Goal: Task Accomplishment & Management: Manage account settings

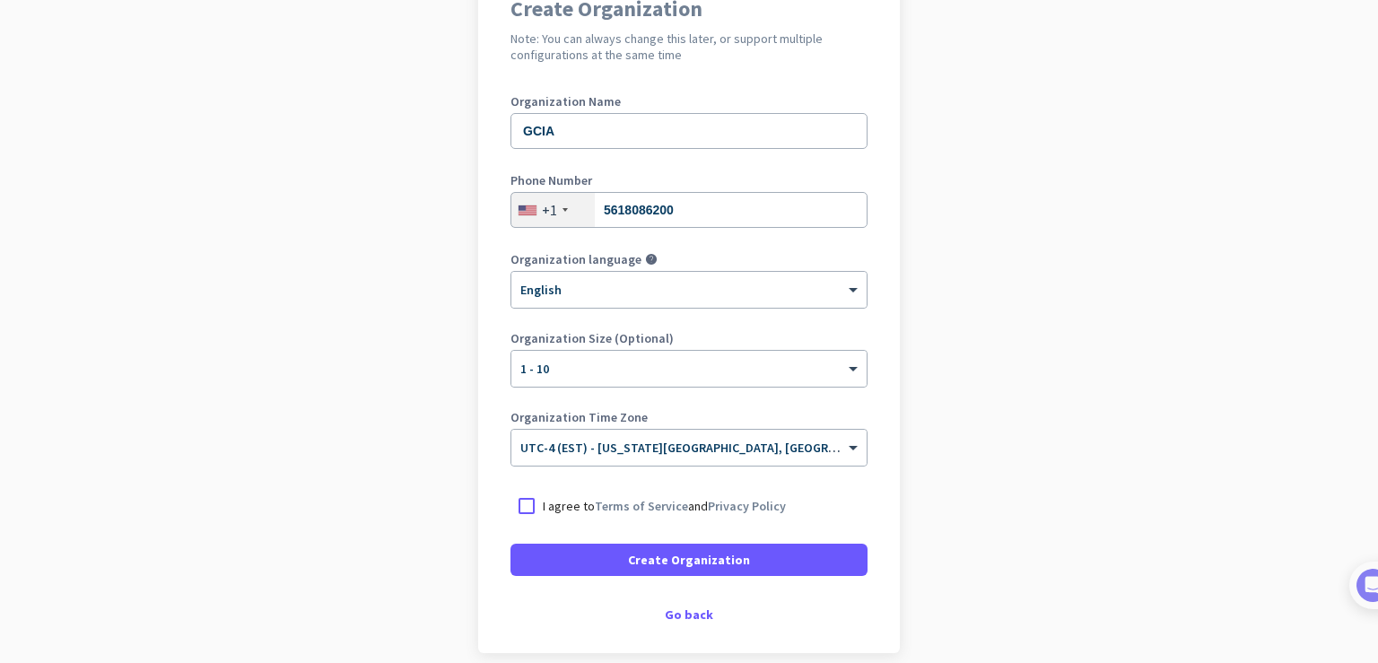
scroll to position [258, 0]
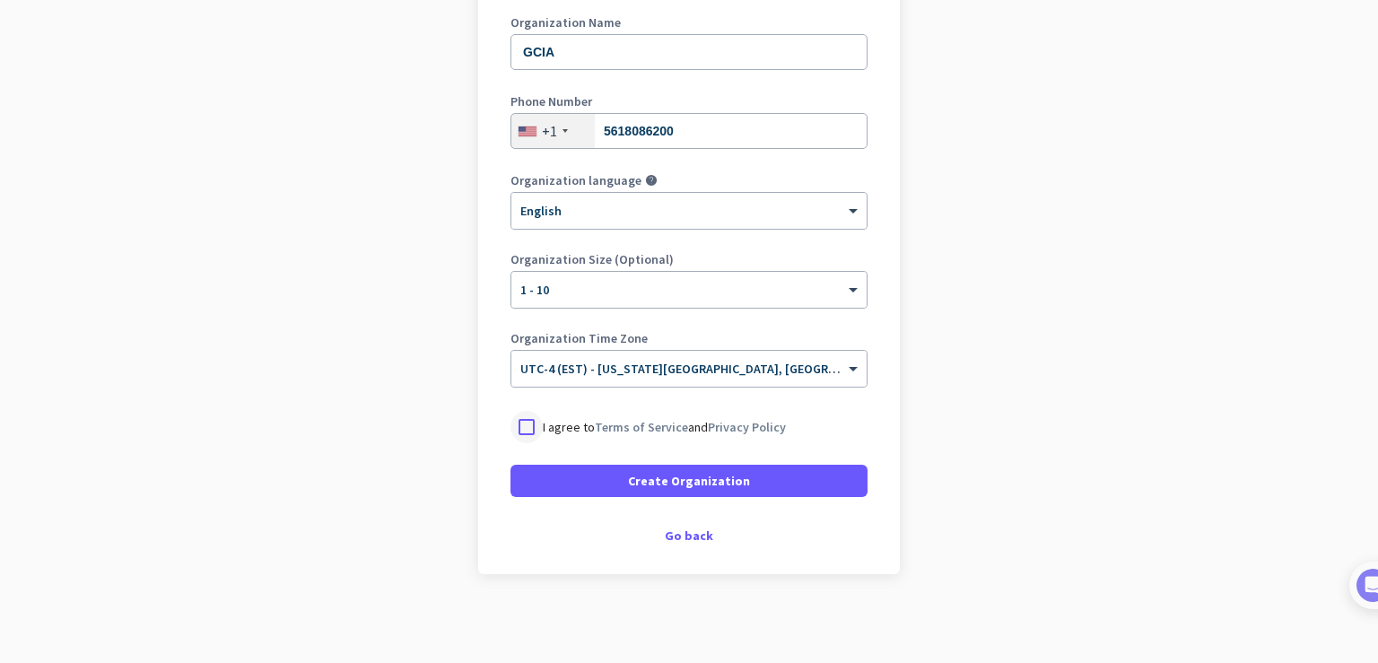
click at [518, 424] on div at bounding box center [527, 427] width 32 height 32
click at [725, 472] on span "Create Organization" at bounding box center [689, 481] width 122 height 18
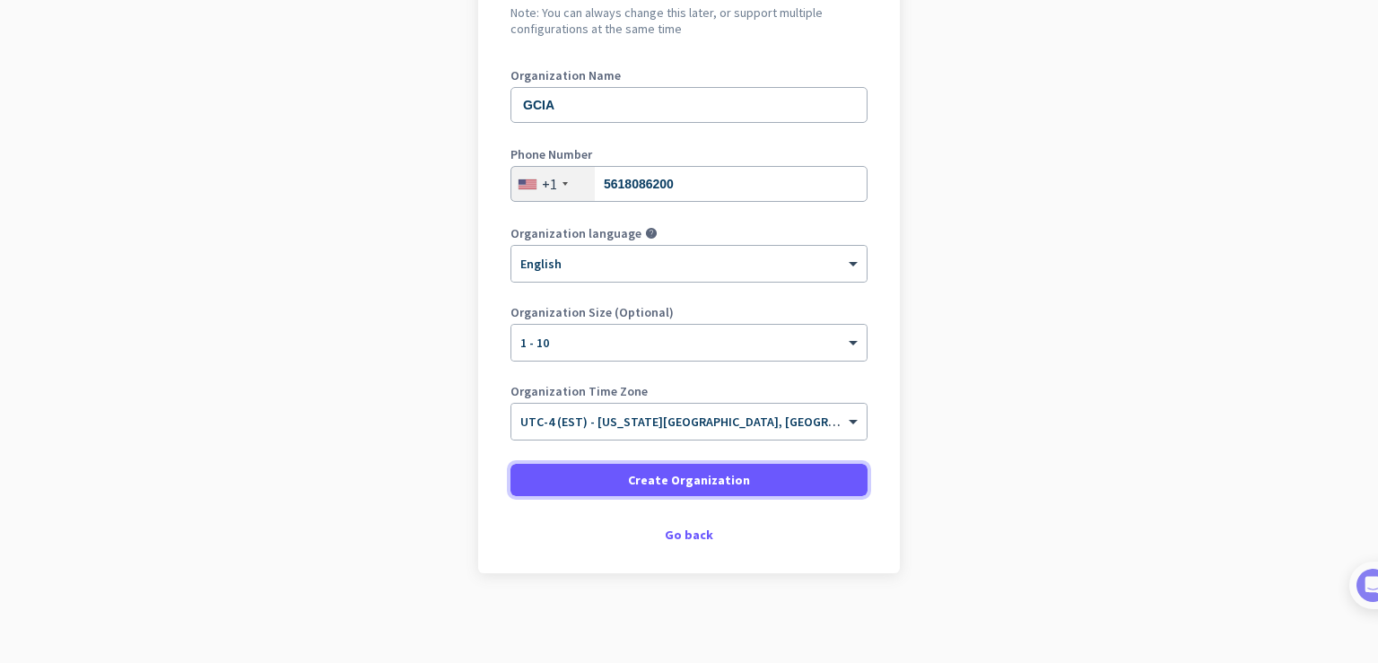
scroll to position [205, 0]
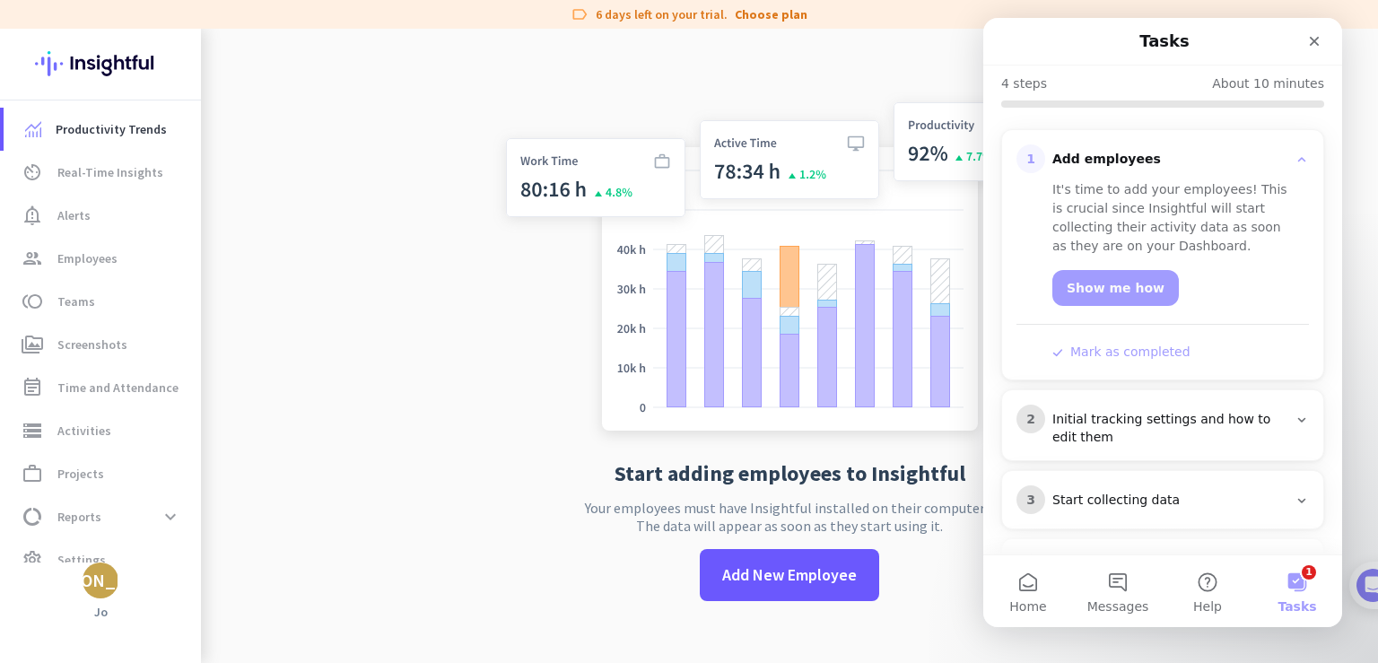
scroll to position [248, 0]
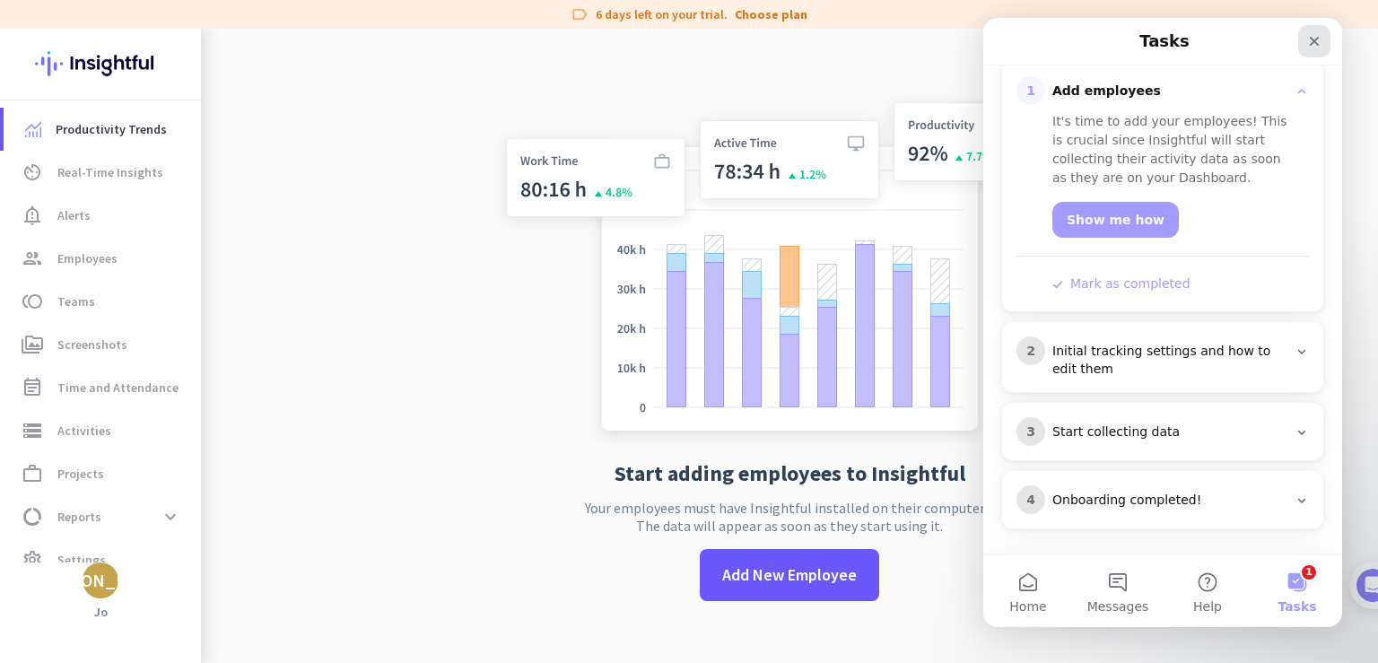
click at [1317, 43] on icon "Close" at bounding box center [1315, 42] width 10 height 10
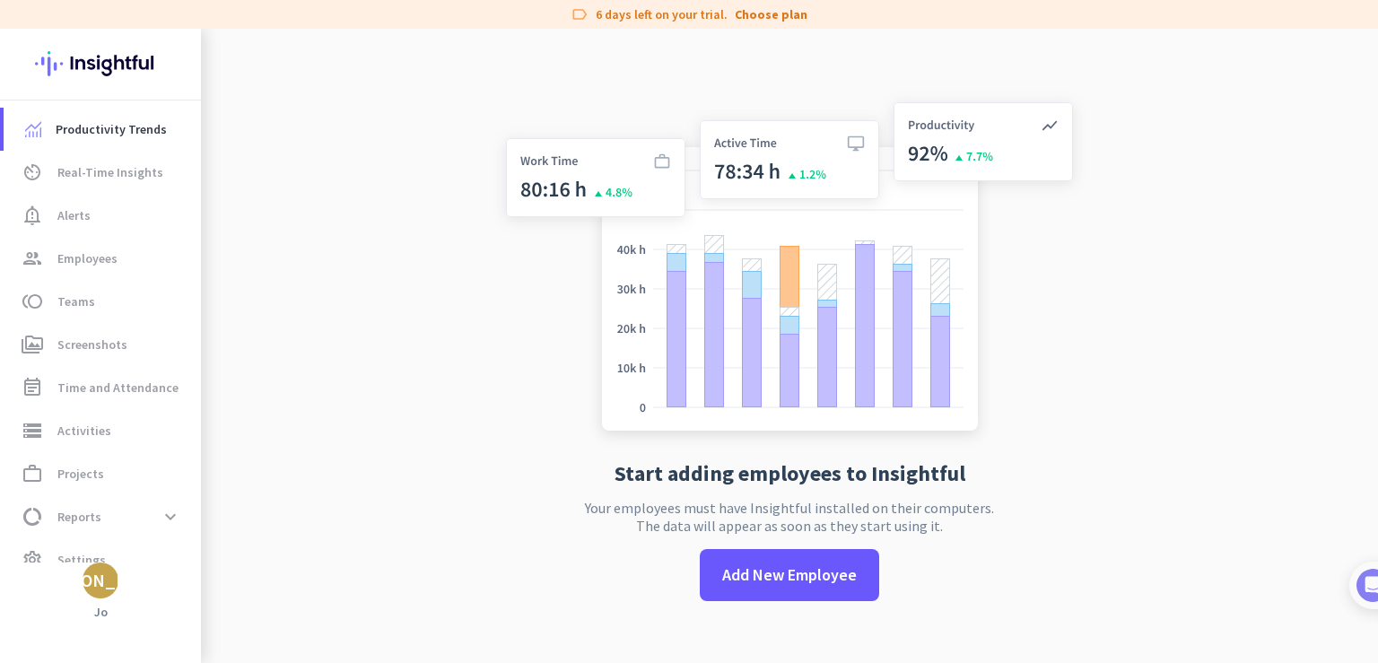
scroll to position [0, 0]
click at [782, 577] on span "Add New Employee" at bounding box center [789, 574] width 135 height 23
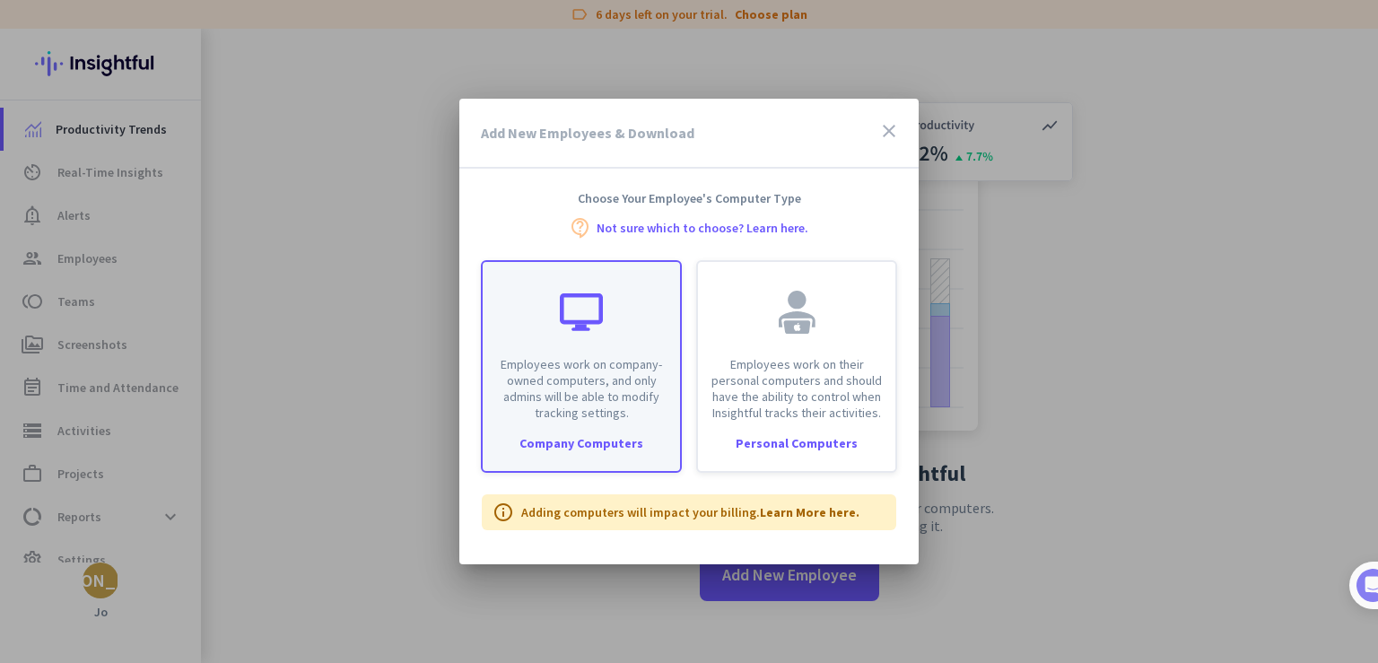
click at [603, 446] on div "Company Computers" at bounding box center [581, 443] width 197 height 13
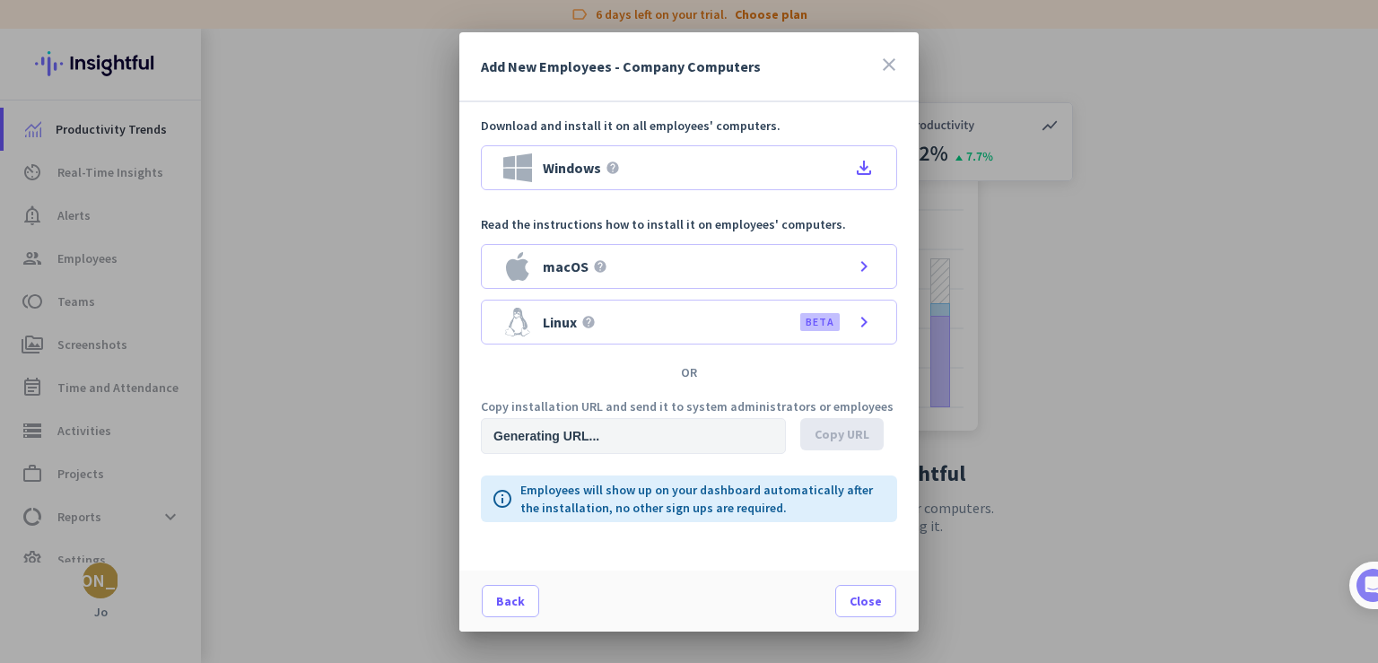
type input "[URL][DOMAIN_NAME]"
click at [833, 429] on span "Copy URL" at bounding box center [842, 434] width 55 height 18
drag, startPoint x: 833, startPoint y: 429, endPoint x: 810, endPoint y: 448, distance: 30.0
click at [810, 448] on div "done Copied" at bounding box center [847, 436] width 95 height 36
click at [1047, 346] on div at bounding box center [689, 331] width 1378 height 663
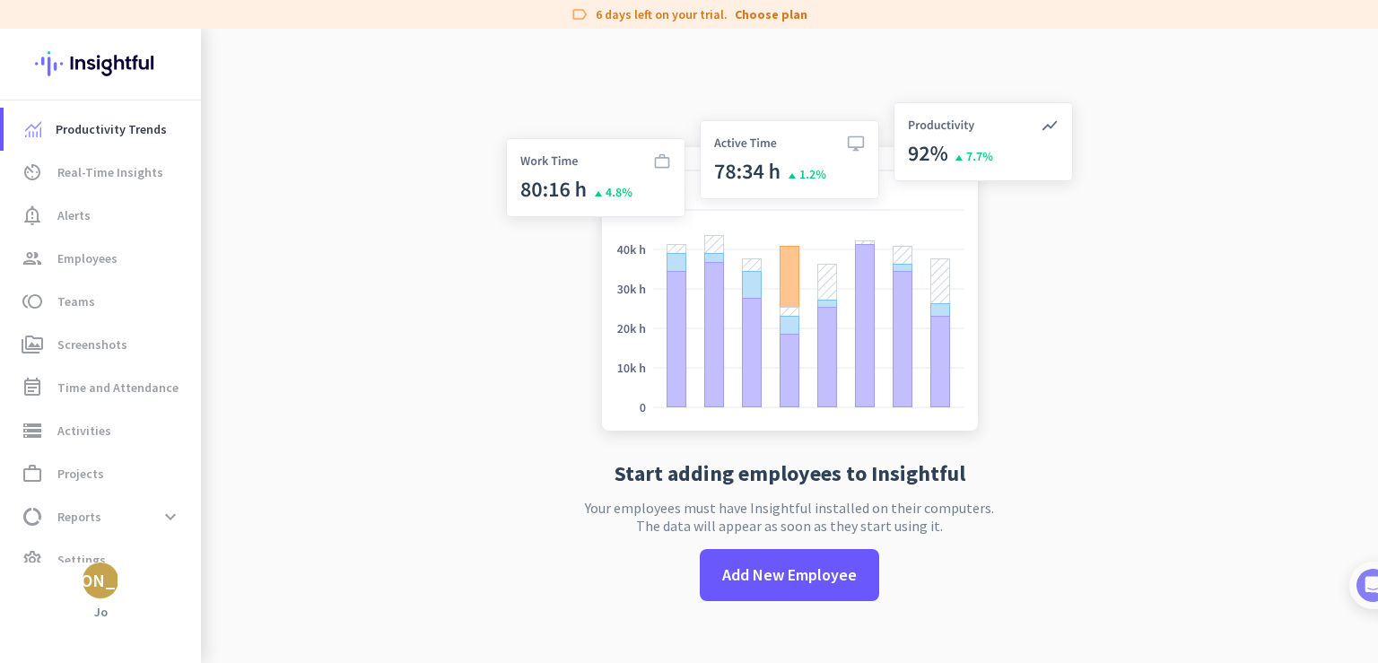
click at [369, 496] on app-no-employees "Start adding employees to Insightful Your employees must have Insightful instal…" at bounding box center [789, 360] width 1177 height 663
click at [772, 582] on span "Add New Employee" at bounding box center [789, 574] width 135 height 23
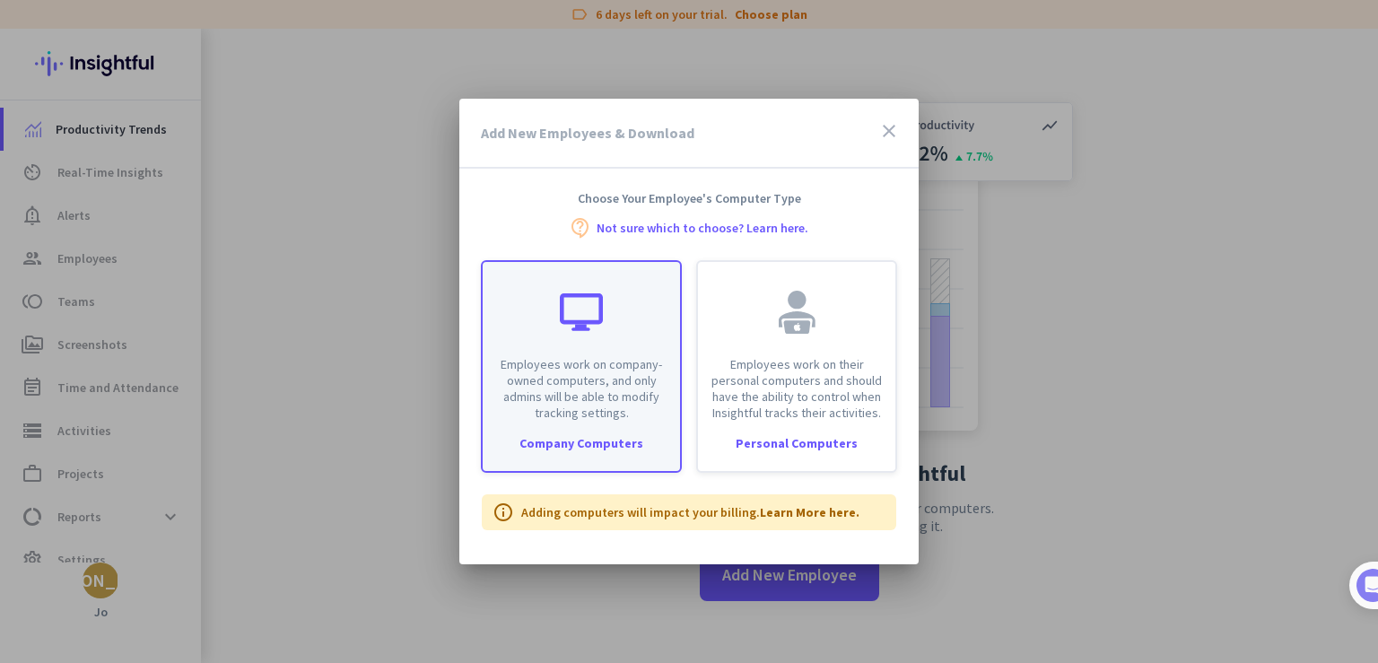
click at [632, 382] on p "Employees work on company-owned computers, and only admins will be able to modi…" at bounding box center [581, 388] width 176 height 65
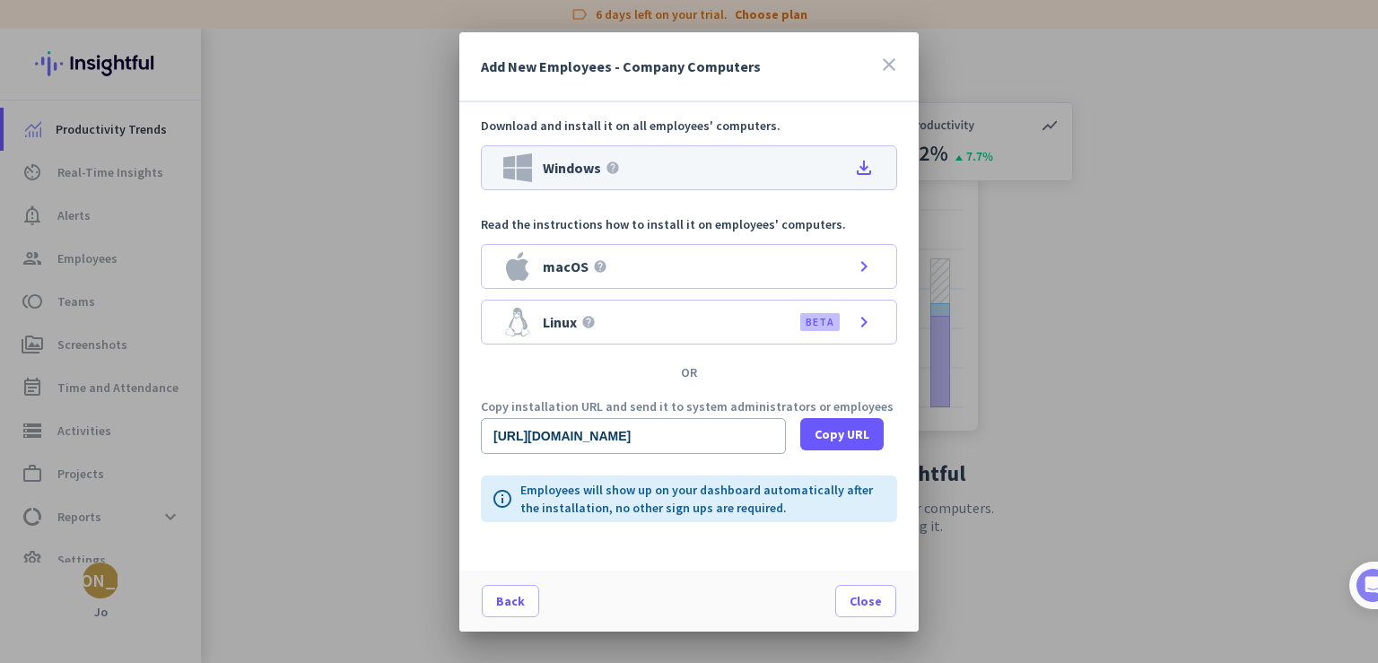
click at [863, 170] on icon "file_download" at bounding box center [864, 168] width 22 height 22
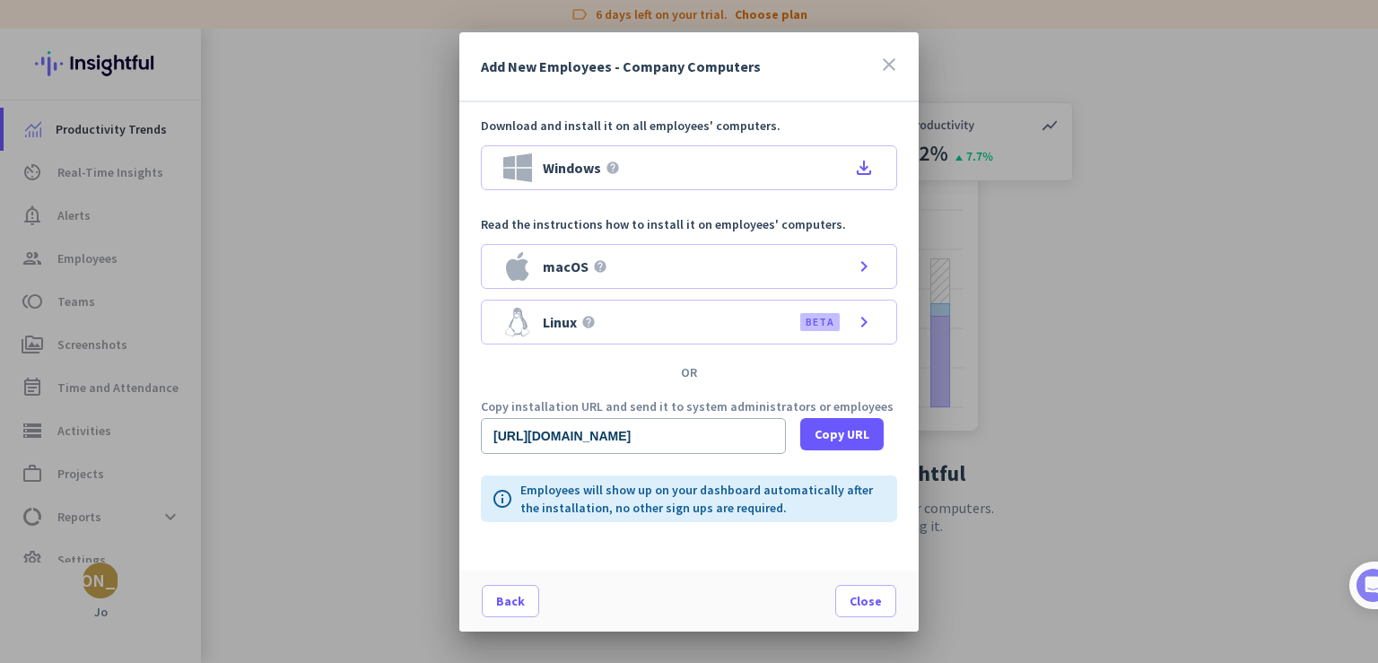
click at [1057, 326] on div at bounding box center [689, 331] width 1378 height 663
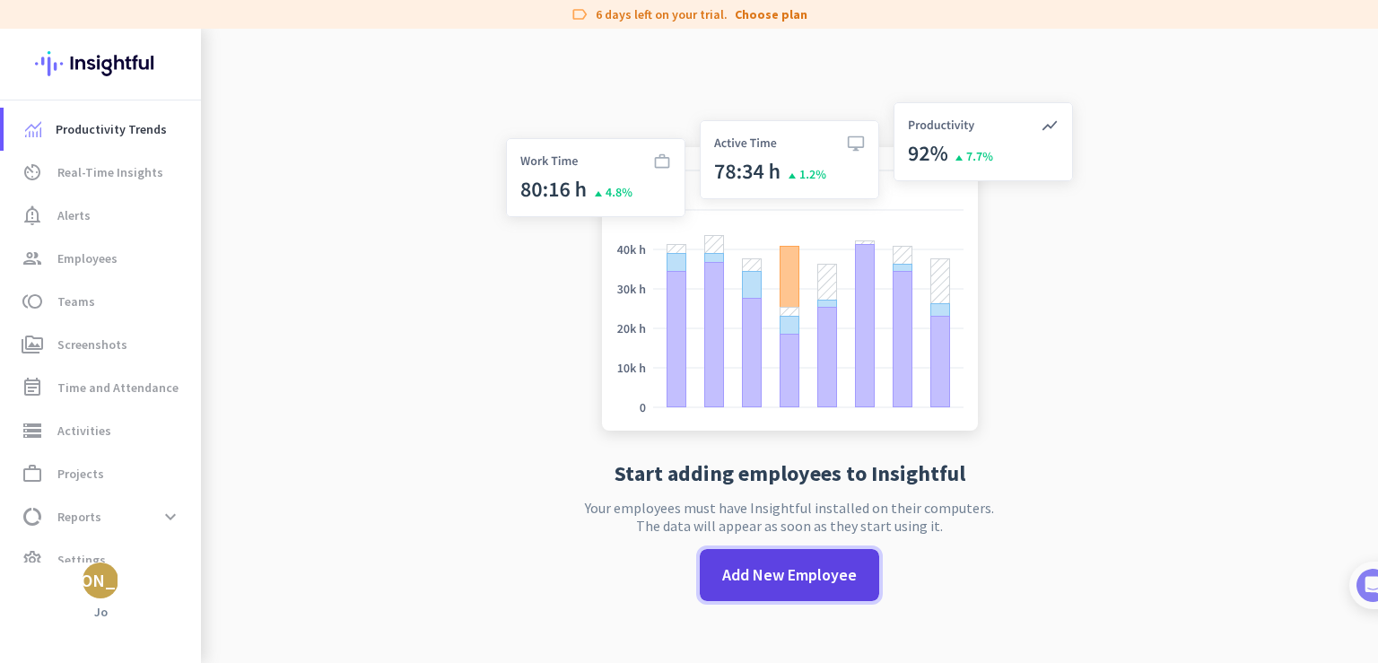
click at [775, 572] on span "Add New Employee" at bounding box center [789, 574] width 135 height 23
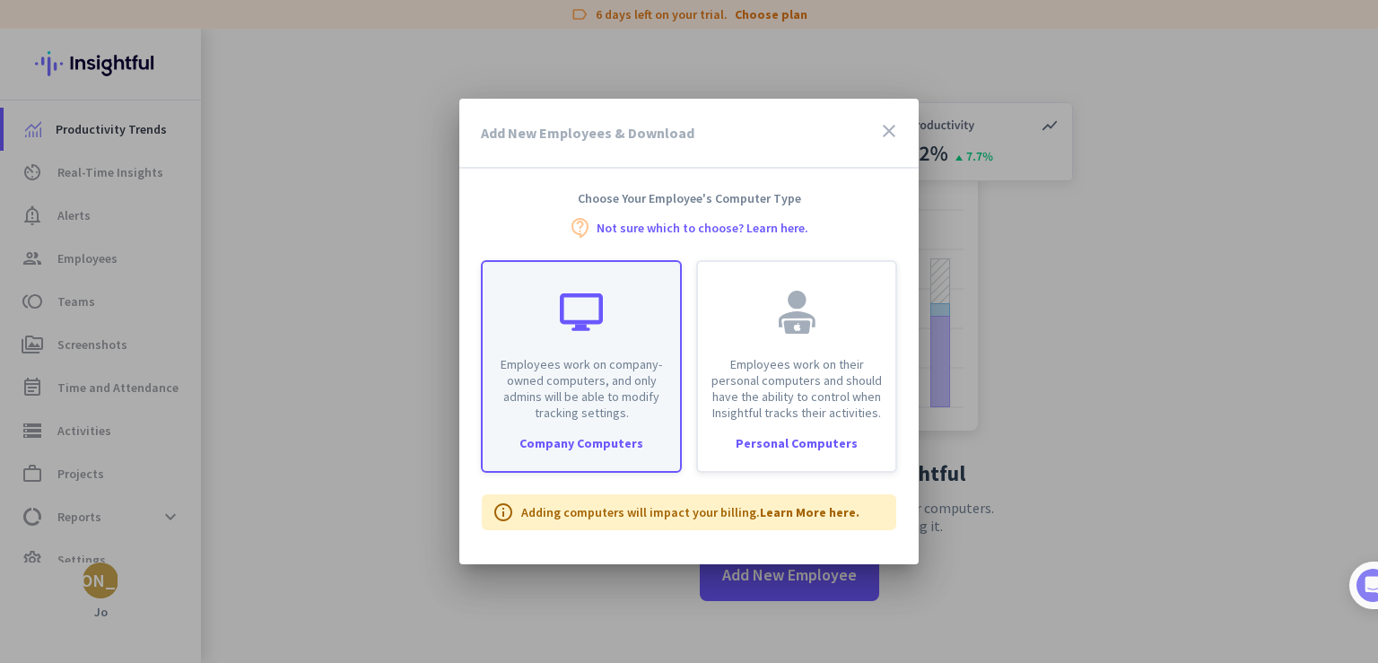
click at [633, 414] on p "Employees work on company-owned computers, and only admins will be able to modi…" at bounding box center [581, 388] width 176 height 65
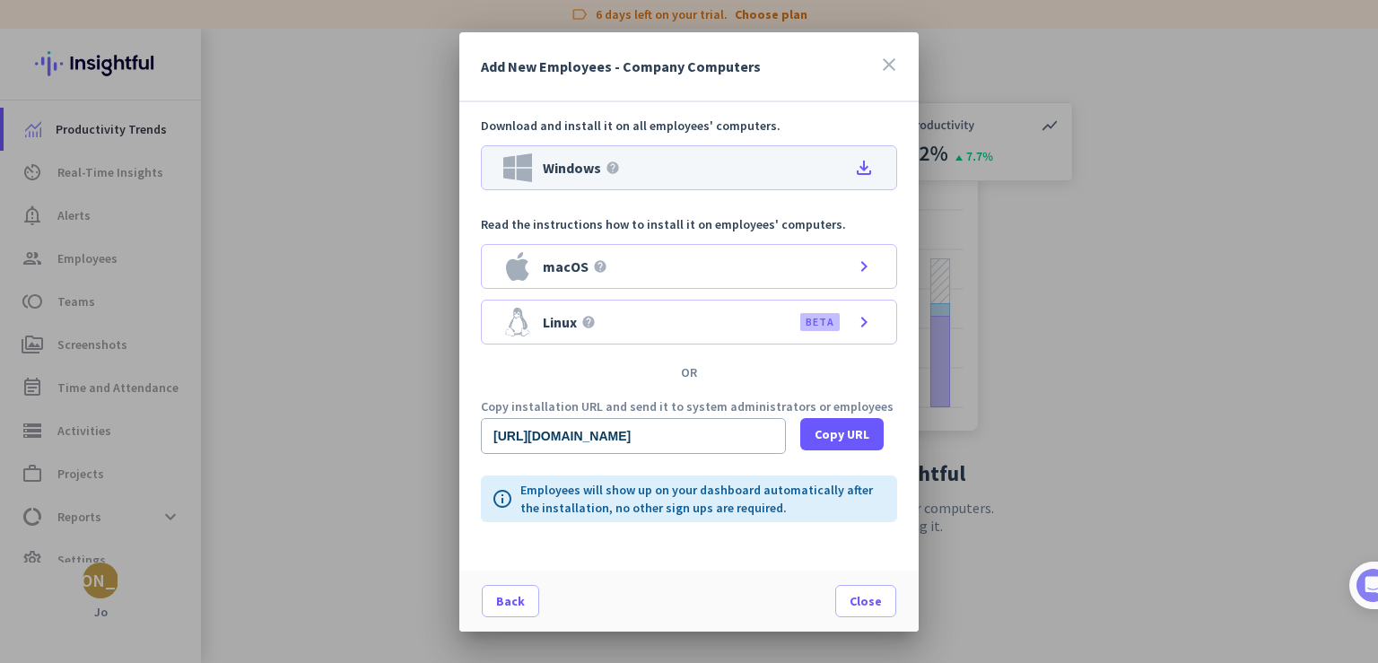
click at [860, 166] on icon "file_download" at bounding box center [864, 168] width 22 height 22
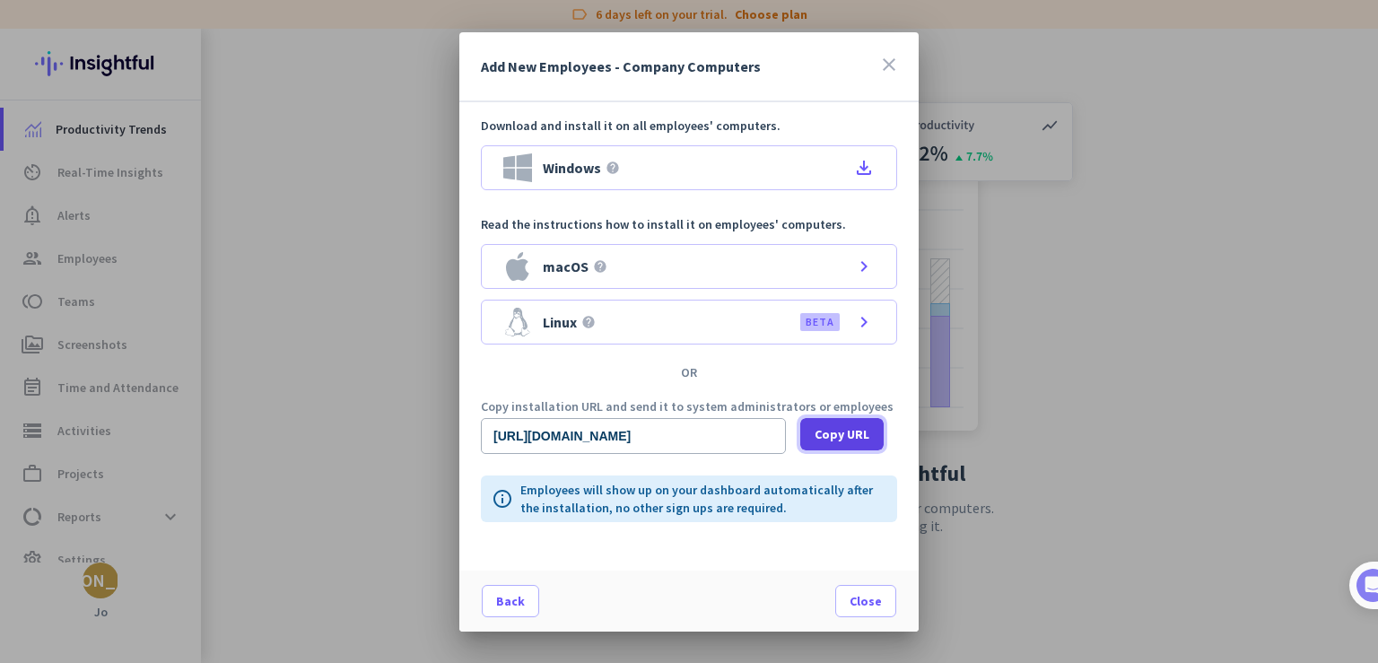
click at [825, 434] on span "Copy URL" at bounding box center [842, 434] width 55 height 18
click at [890, 66] on icon "close" at bounding box center [889, 65] width 22 height 22
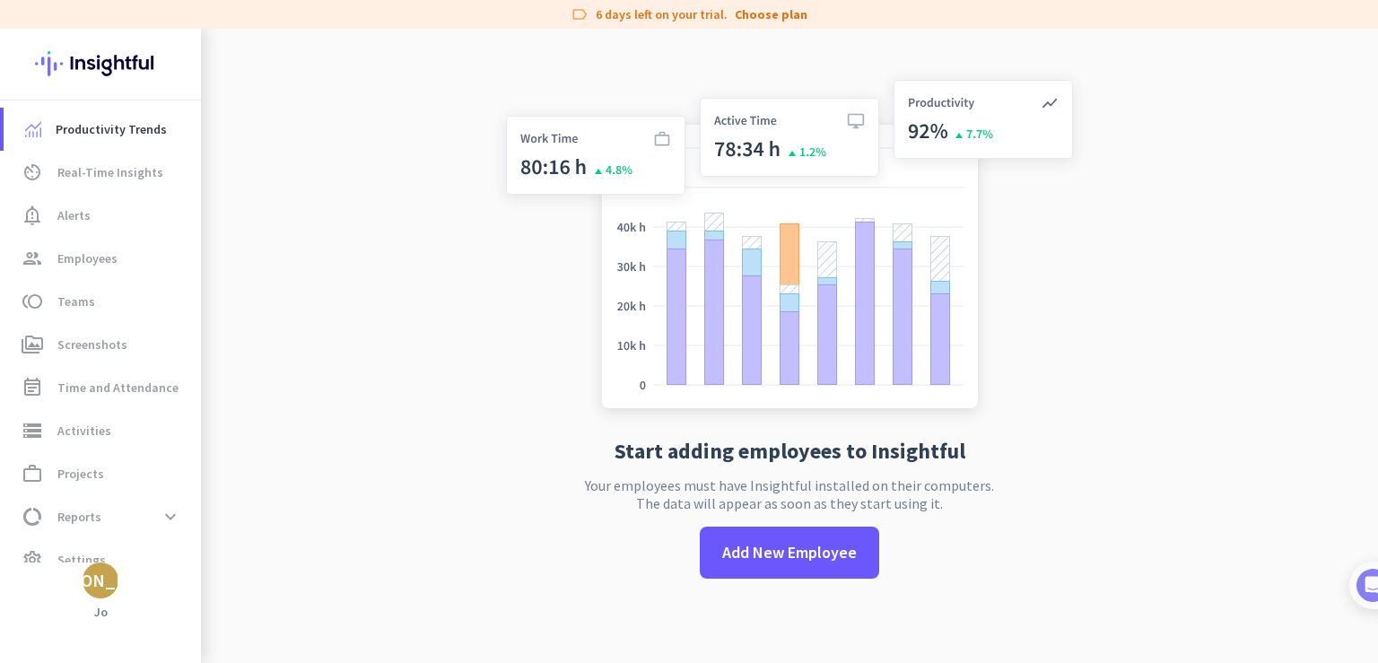
scroll to position [29, 0]
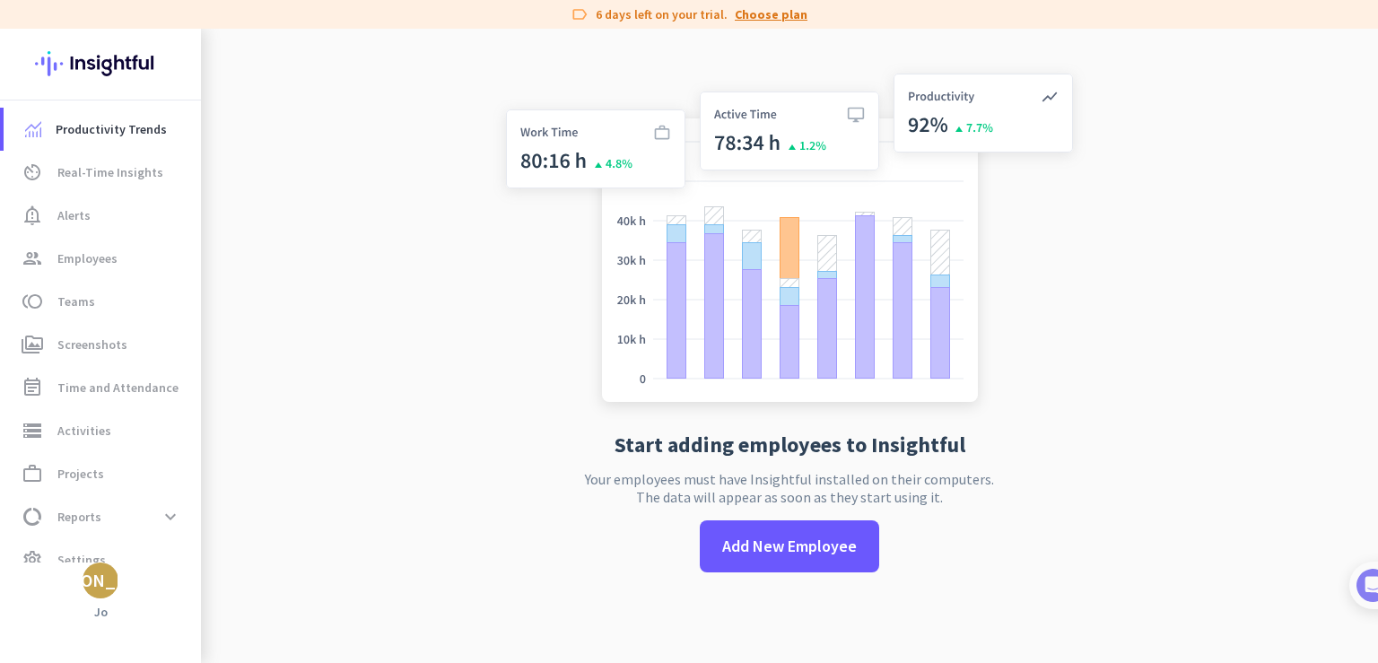
click at [772, 17] on link "Choose plan" at bounding box center [771, 14] width 73 height 18
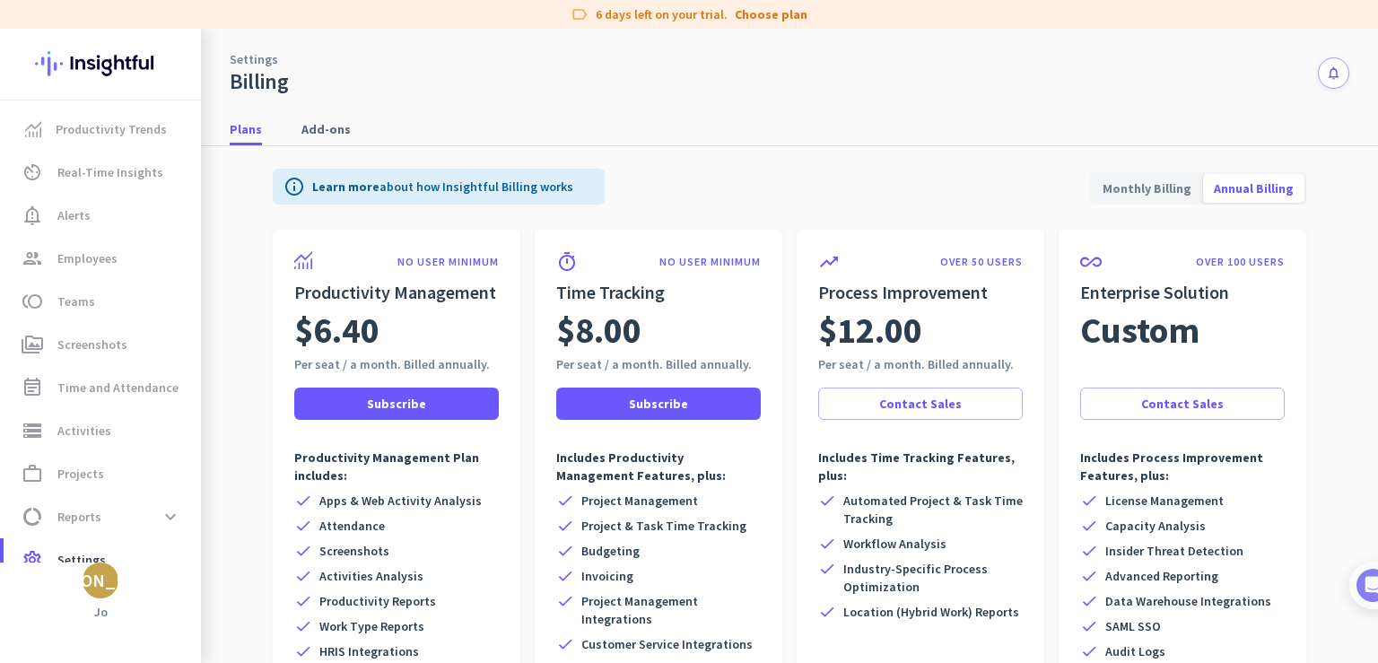
click at [1165, 187] on span "Monthly Billing" at bounding box center [1147, 188] width 110 height 43
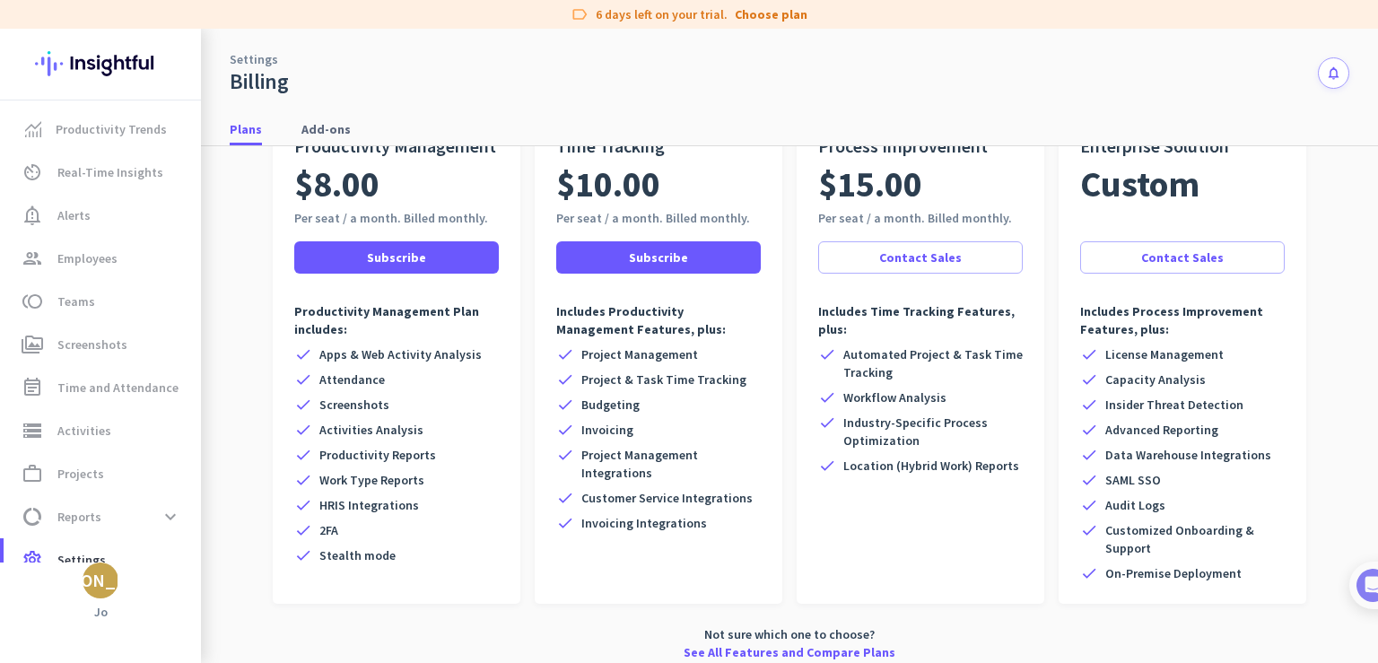
scroll to position [158, 0]
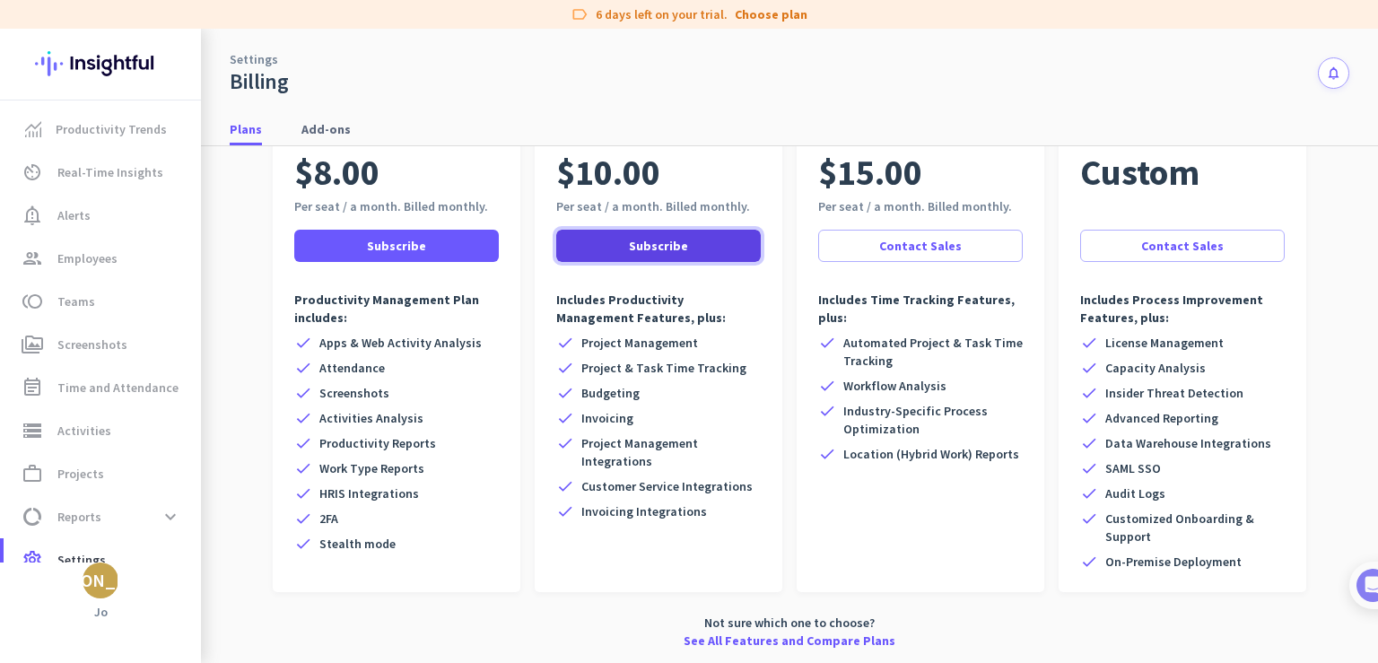
click at [690, 244] on span at bounding box center [658, 245] width 205 height 43
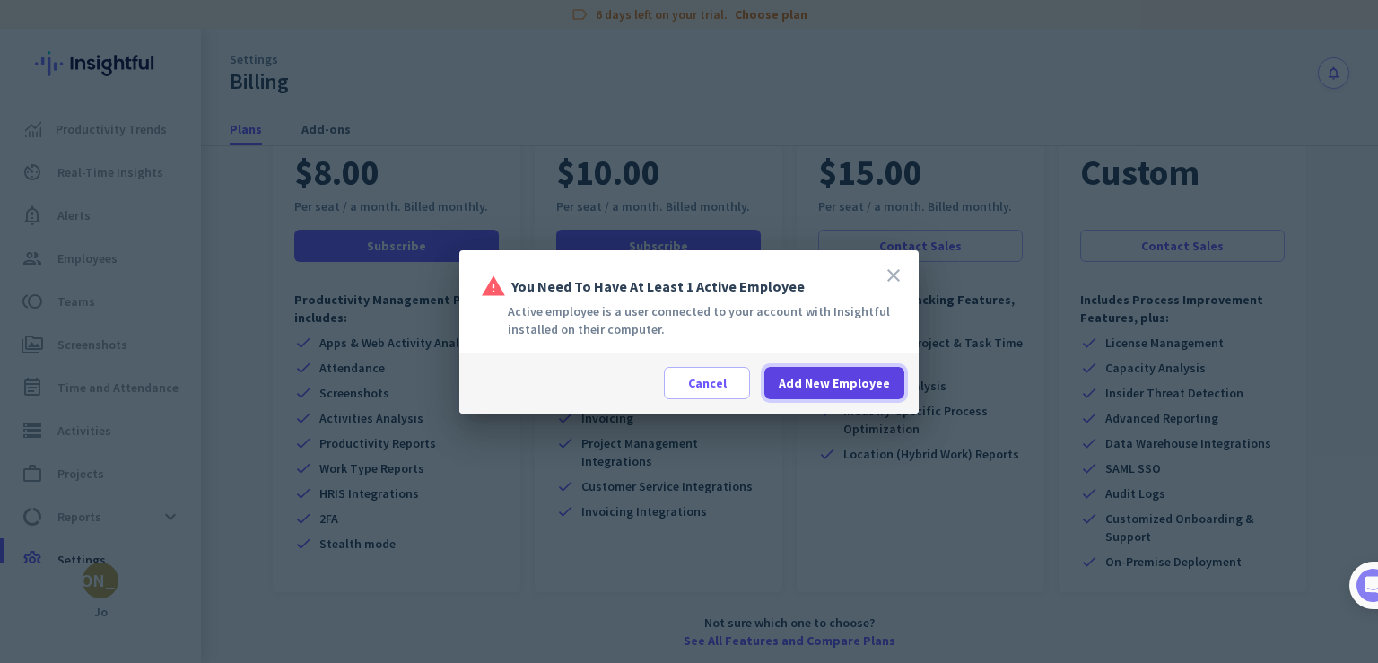
click at [804, 381] on span "Add New Employee" at bounding box center [834, 383] width 111 height 18
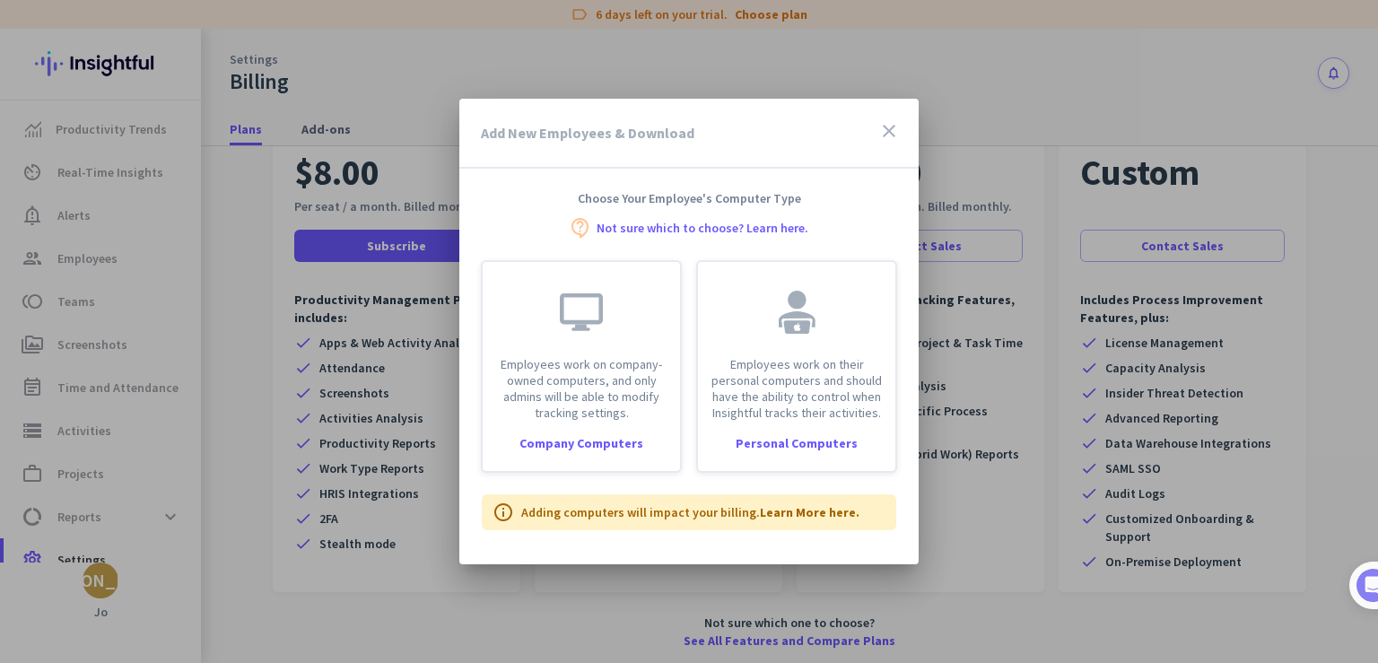
click at [890, 135] on icon "close" at bounding box center [889, 131] width 22 height 22
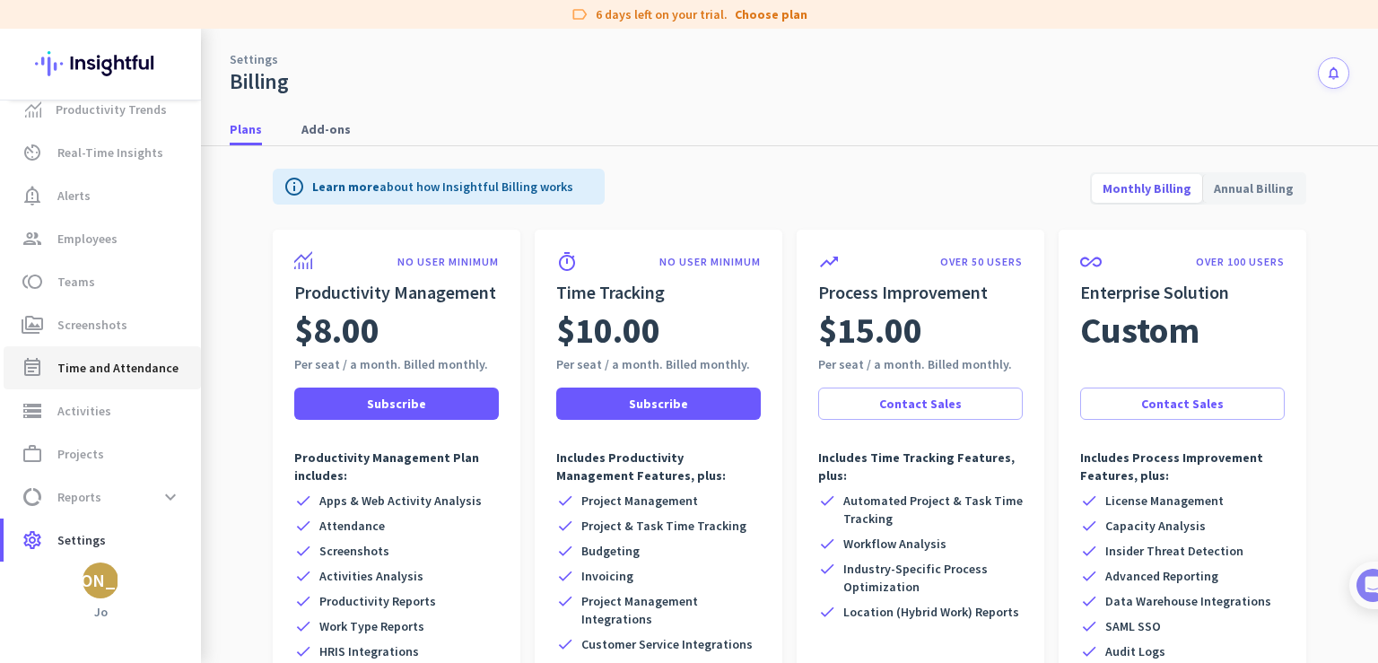
scroll to position [25, 0]
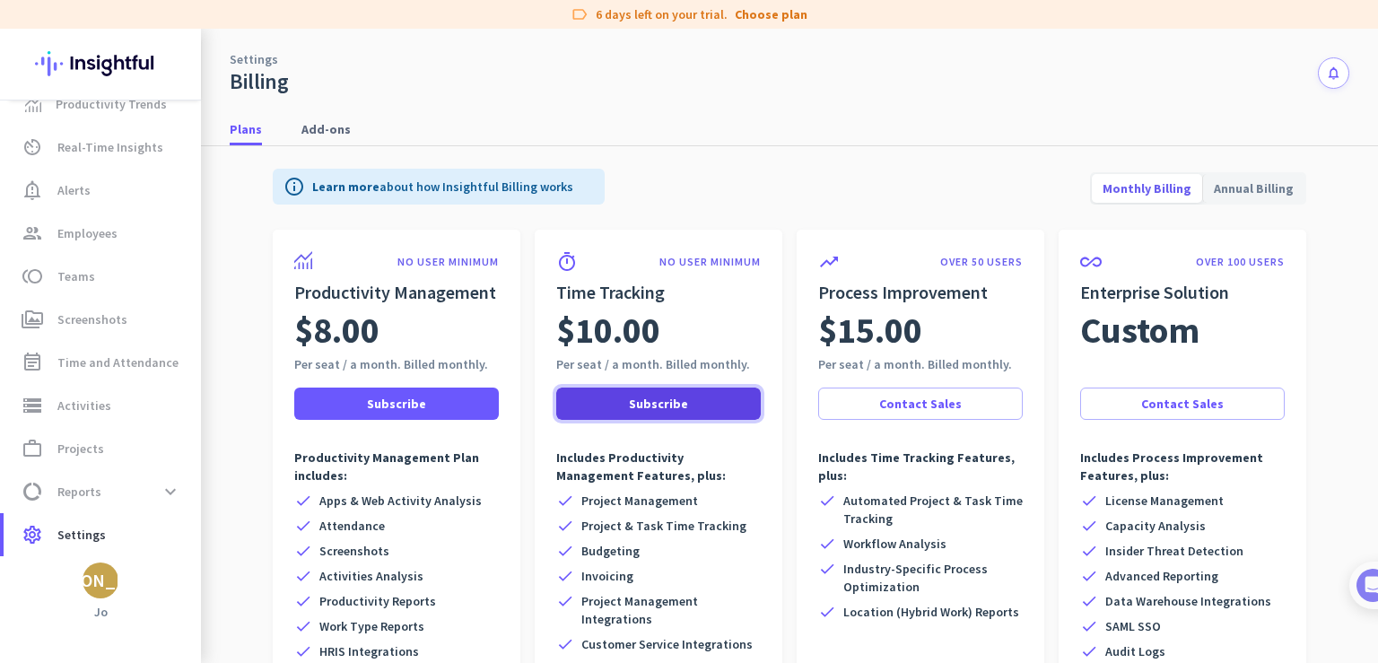
click at [657, 399] on span "Subscribe" at bounding box center [658, 404] width 59 height 18
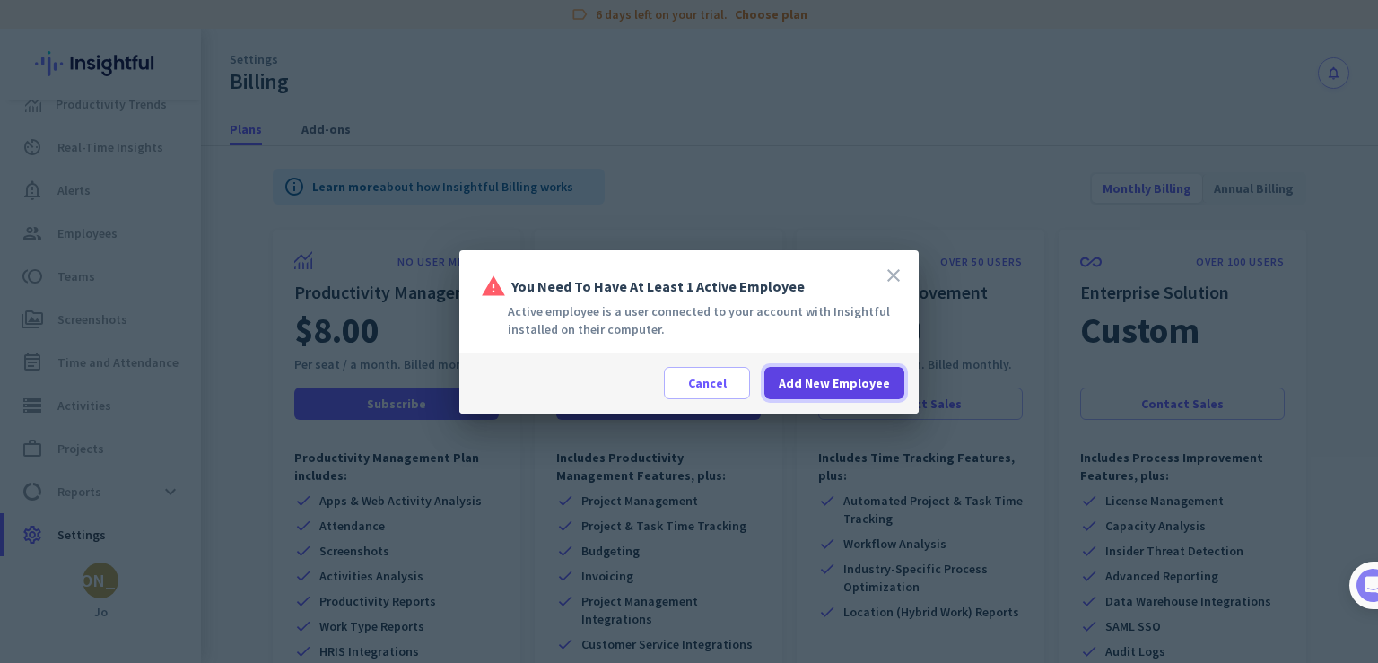
click at [821, 377] on span "Add New Employee" at bounding box center [834, 383] width 111 height 18
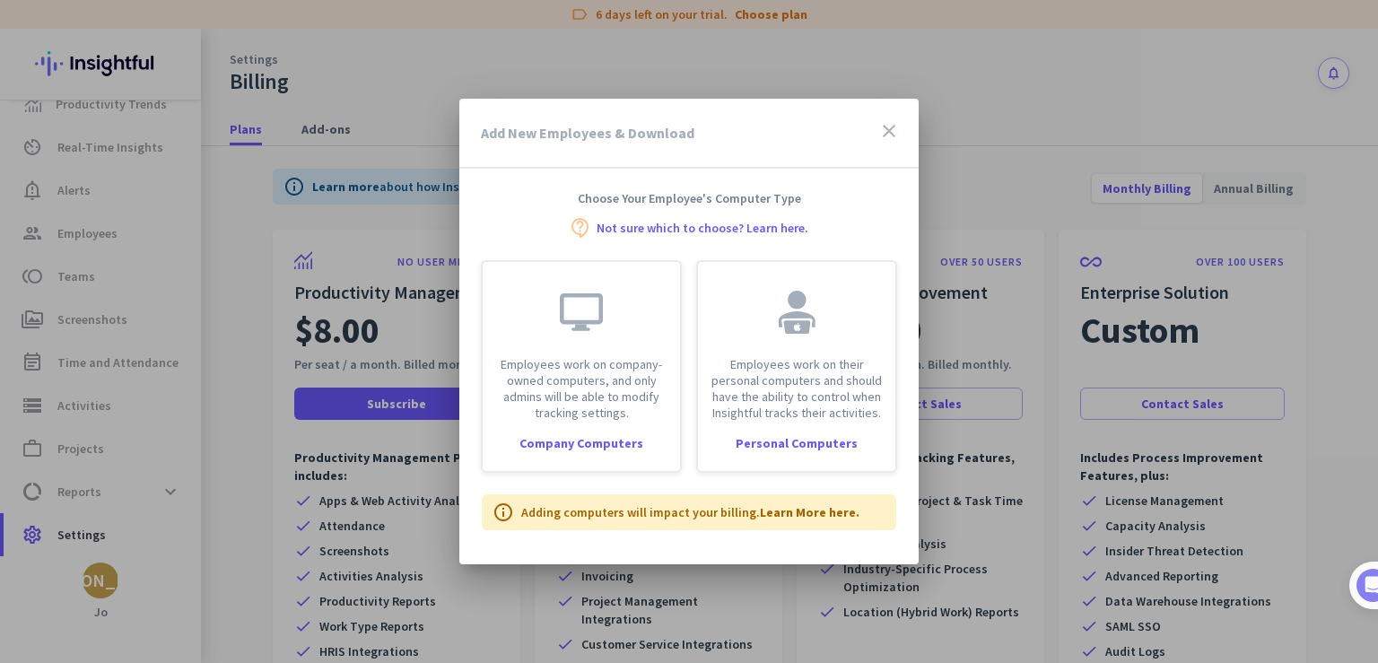
click at [885, 127] on icon "close" at bounding box center [889, 131] width 22 height 22
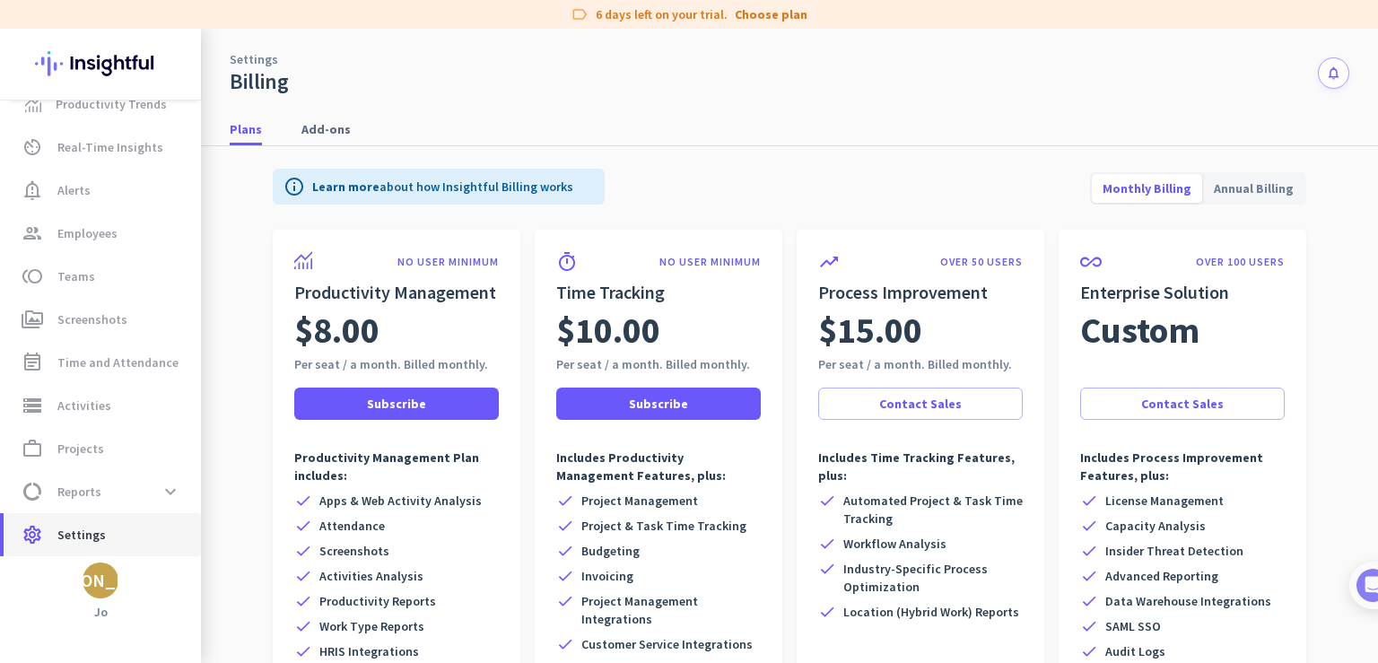
click at [70, 536] on span "Settings" at bounding box center [81, 535] width 48 height 22
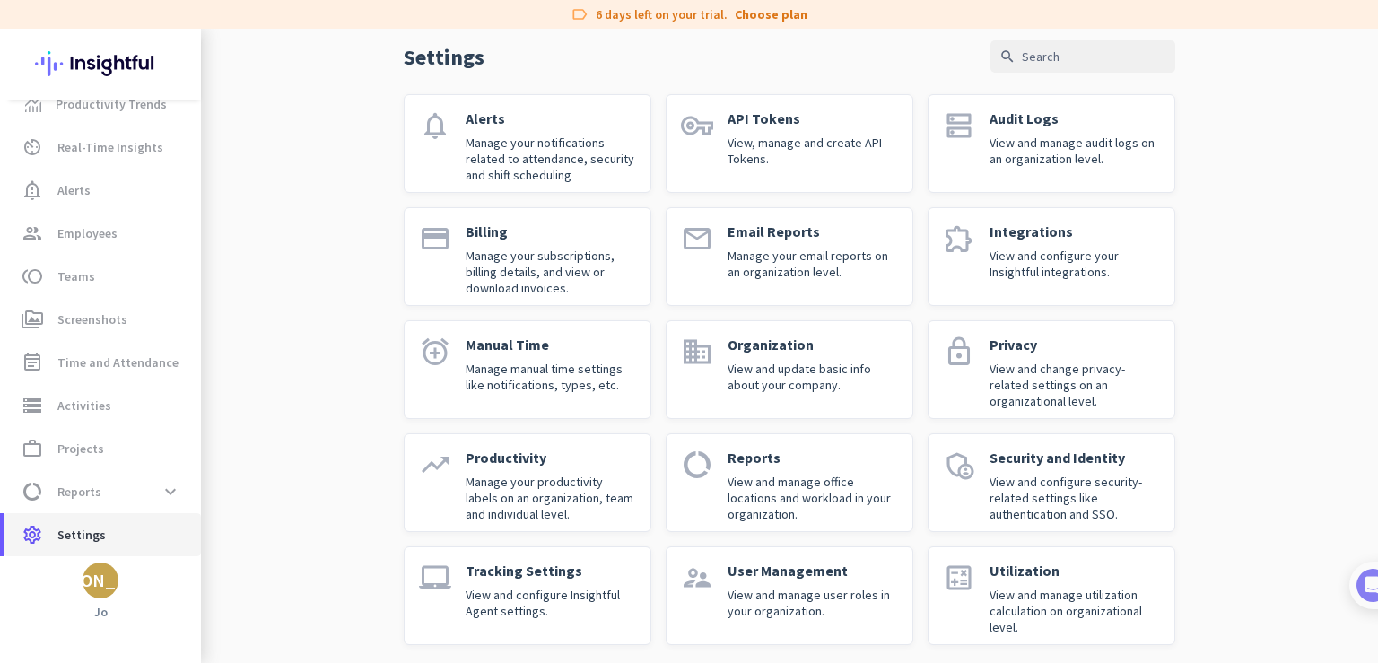
scroll to position [85, 0]
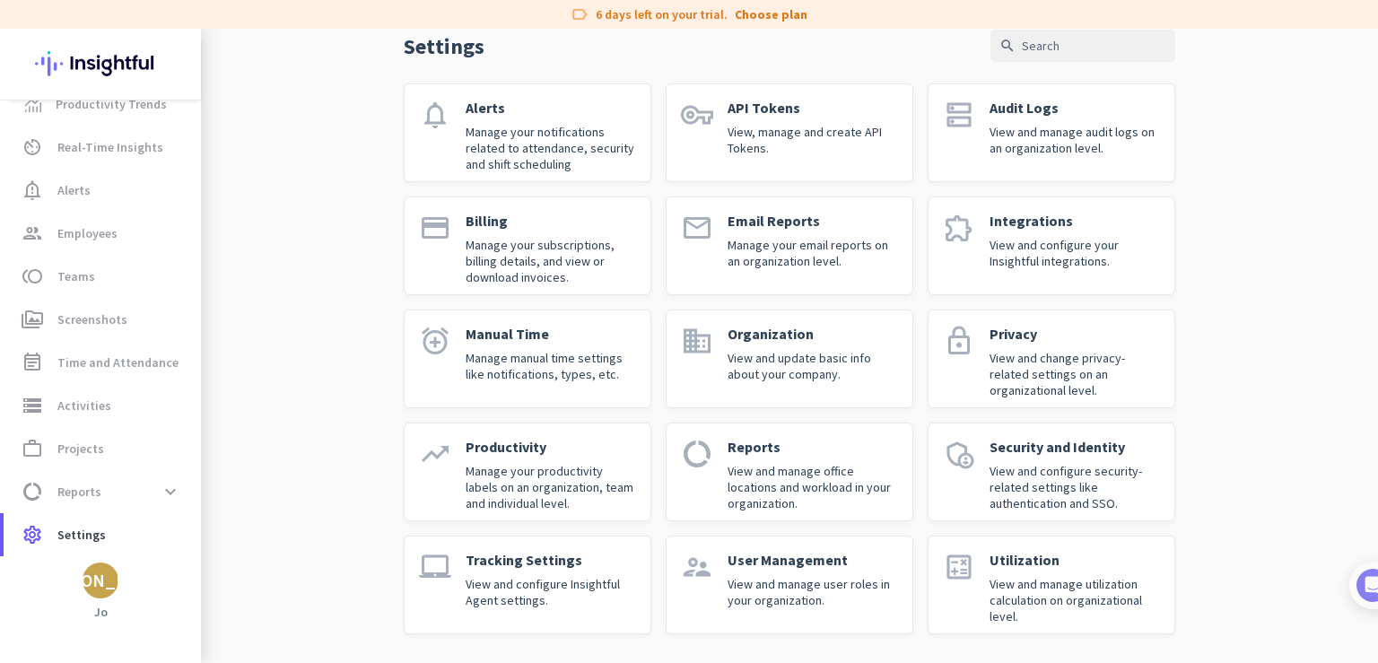
click at [747, 570] on div "User Management View and manage user roles in your organization." at bounding box center [813, 585] width 170 height 68
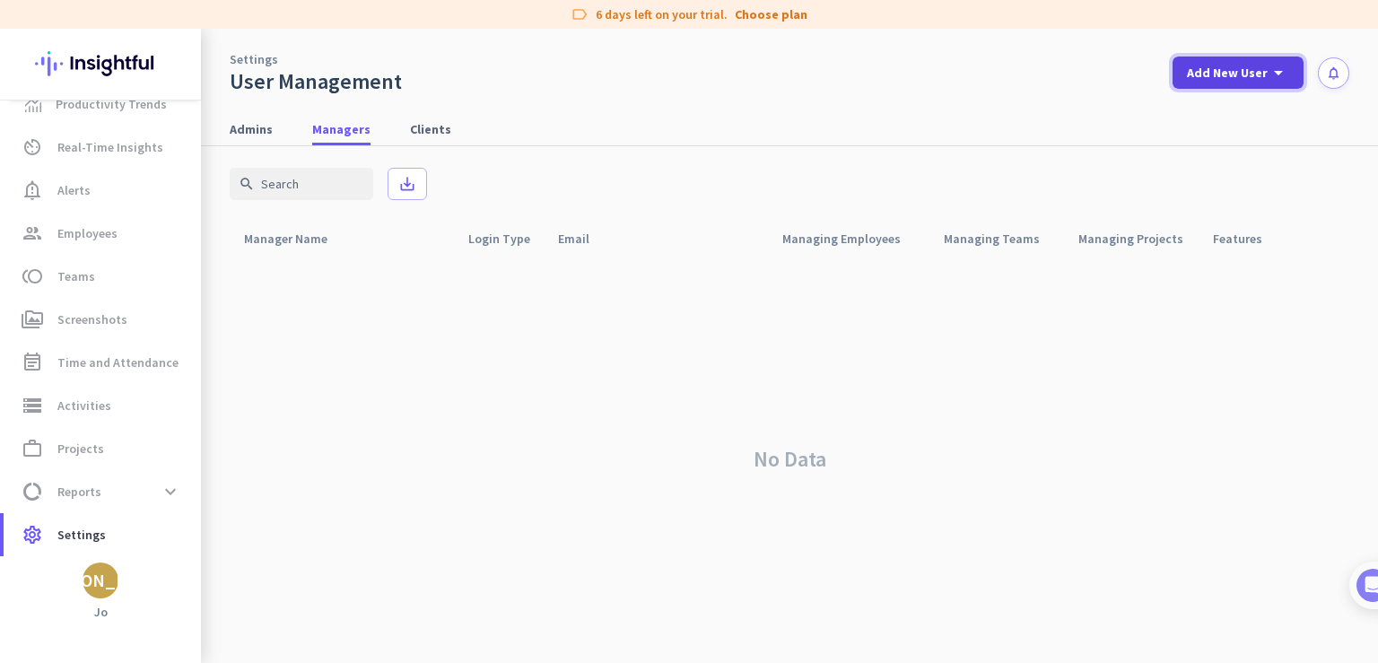
click at [1232, 78] on span "Add New User" at bounding box center [1227, 73] width 81 height 18
click at [1227, 112] on div "Admin" at bounding box center [1237, 112] width 40 height 18
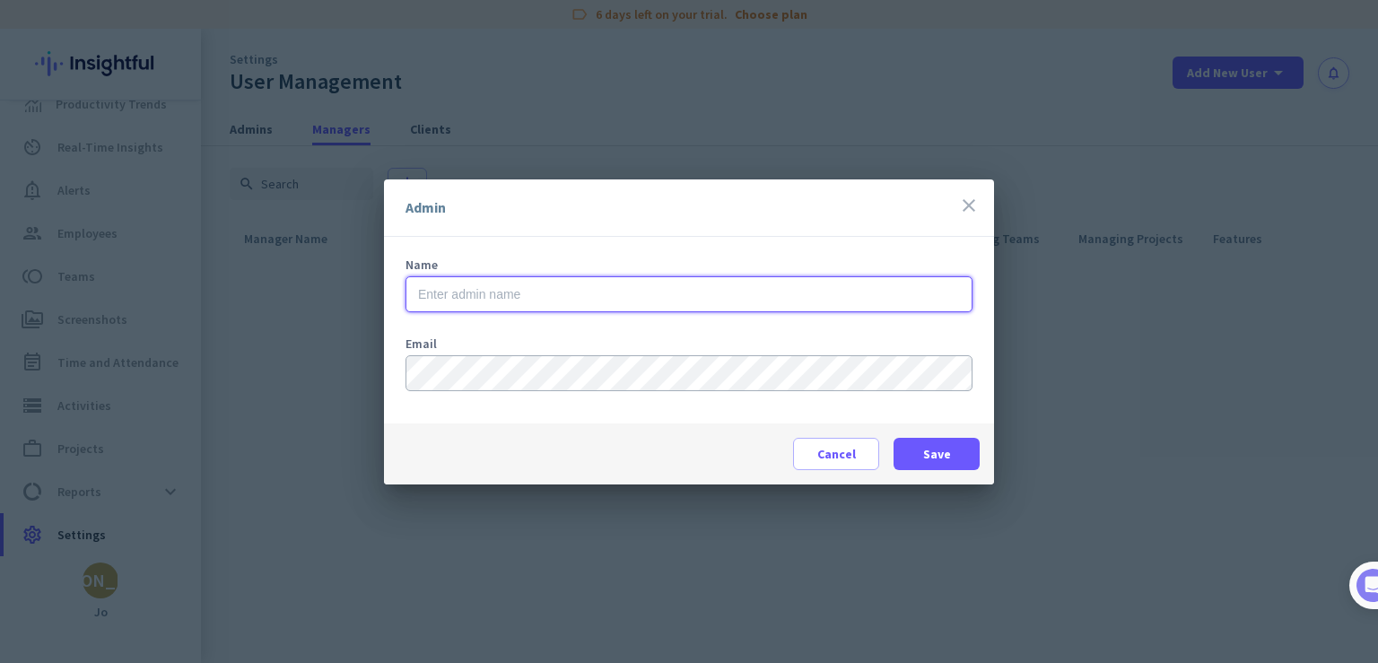
click at [550, 295] on input "text" at bounding box center [689, 294] width 567 height 36
type input "[PERSON_NAME]"
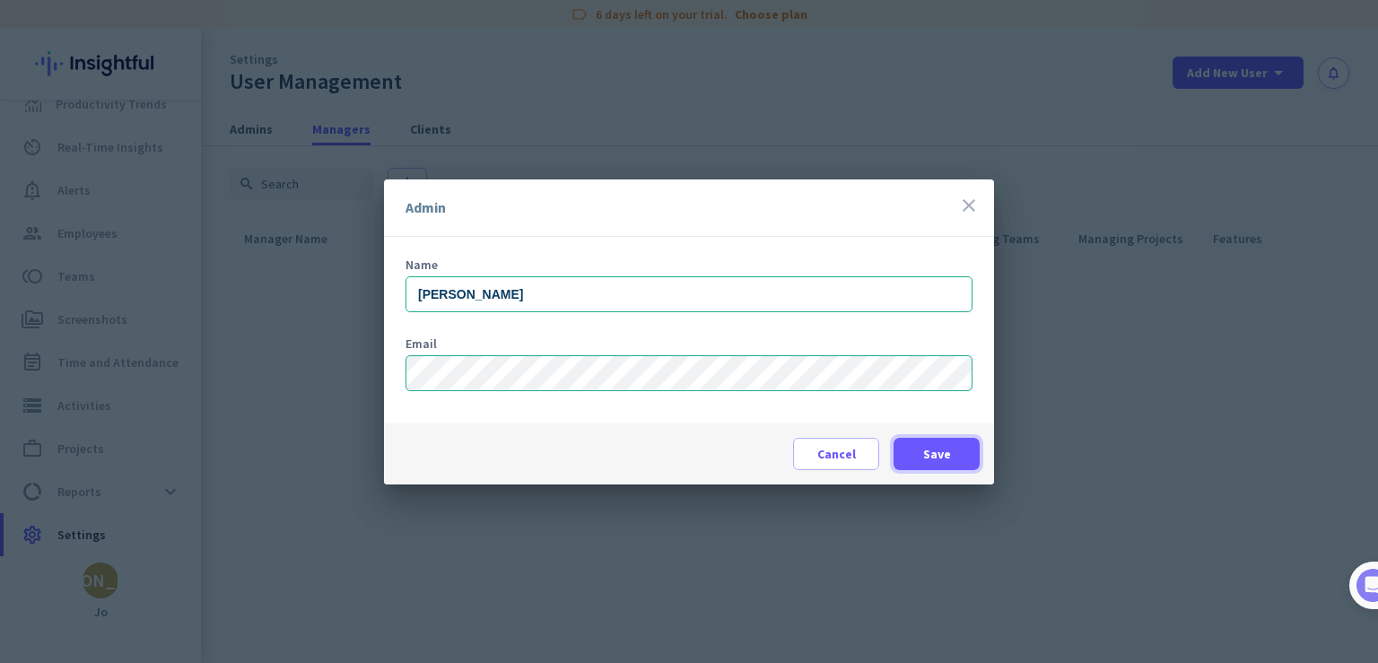
click at [944, 456] on span "Save" at bounding box center [937, 454] width 28 height 18
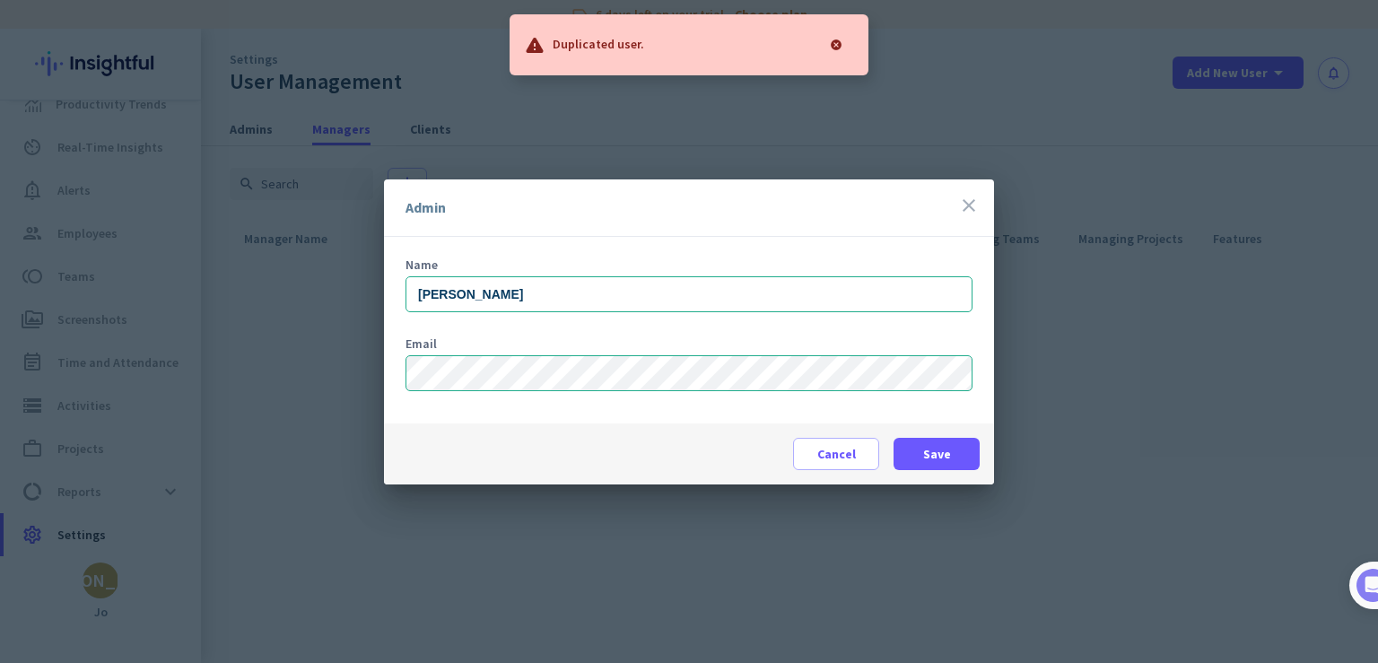
click at [974, 200] on icon "close" at bounding box center [969, 206] width 22 height 22
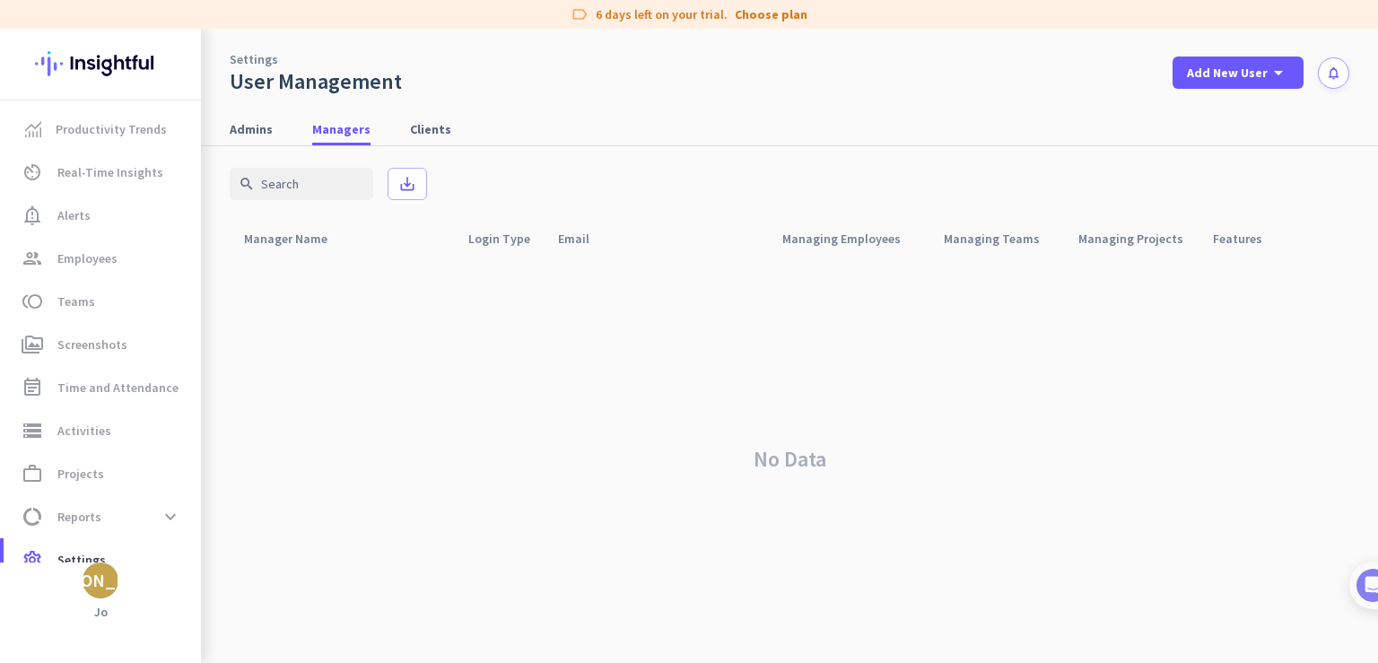
click at [1332, 74] on icon "notifications" at bounding box center [1333, 72] width 15 height 15
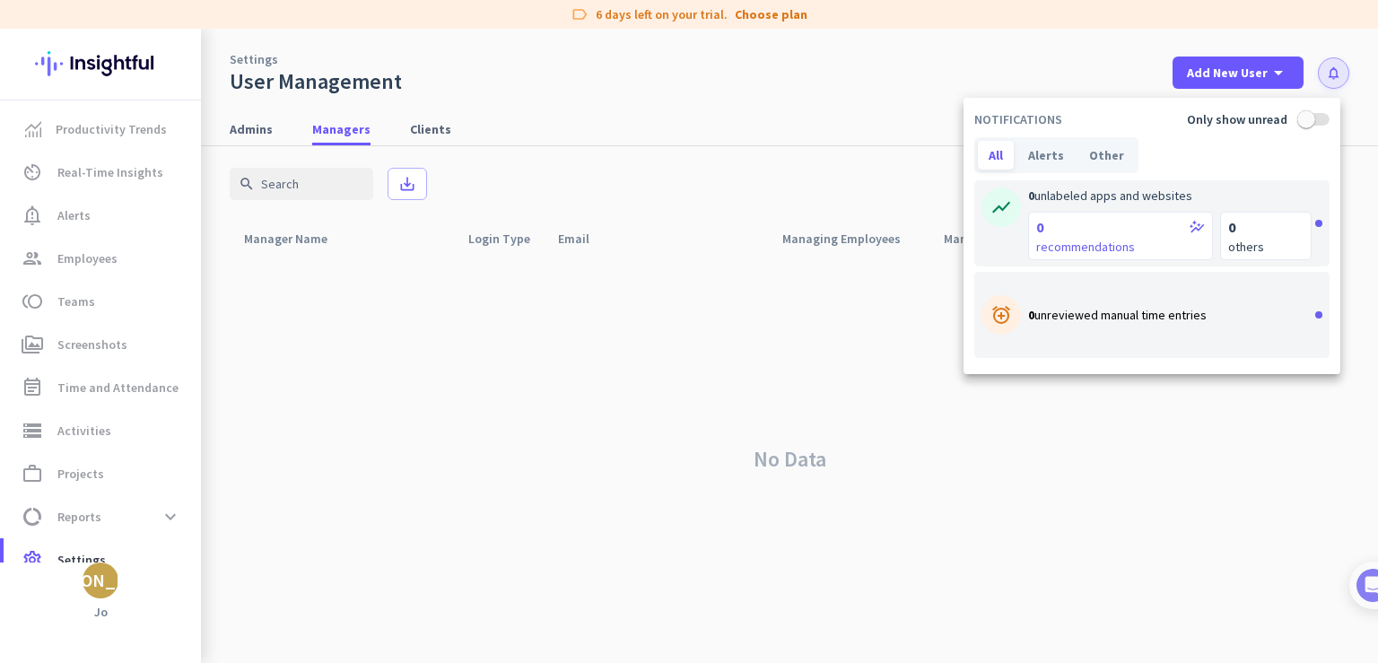
click at [914, 81] on div at bounding box center [689, 331] width 1378 height 663
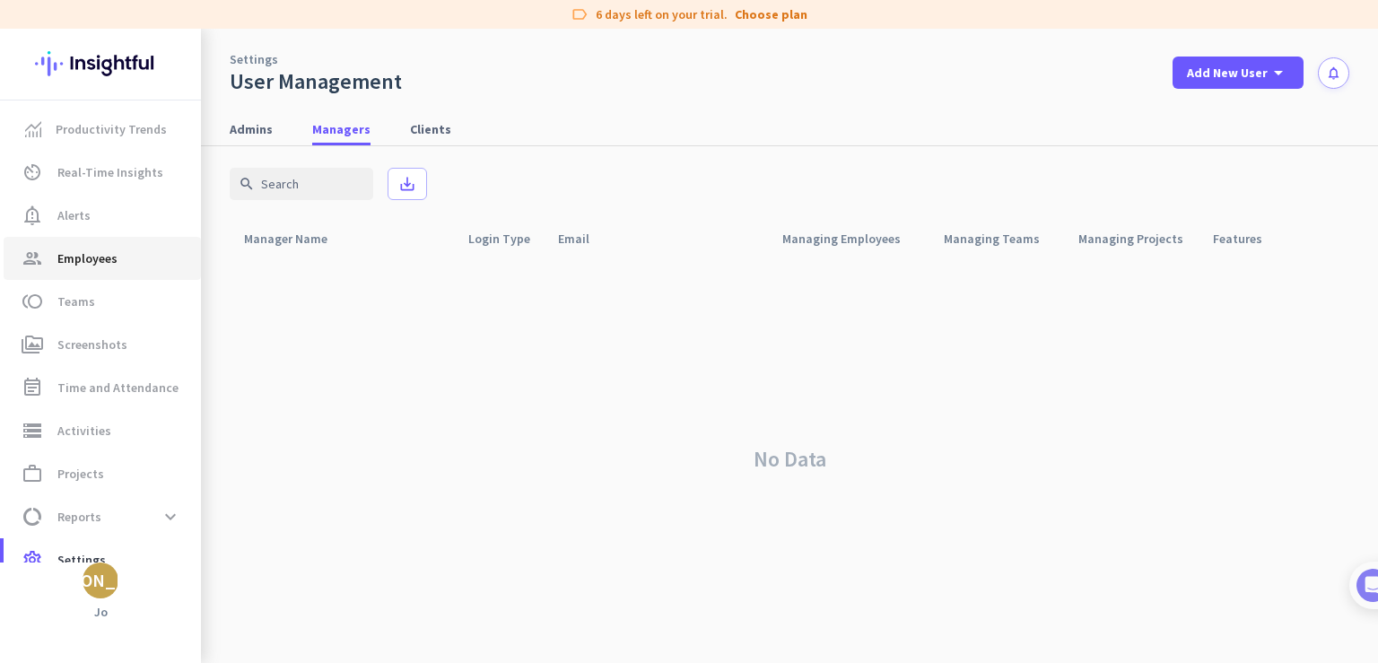
click at [110, 258] on span "Employees" at bounding box center [87, 259] width 60 height 22
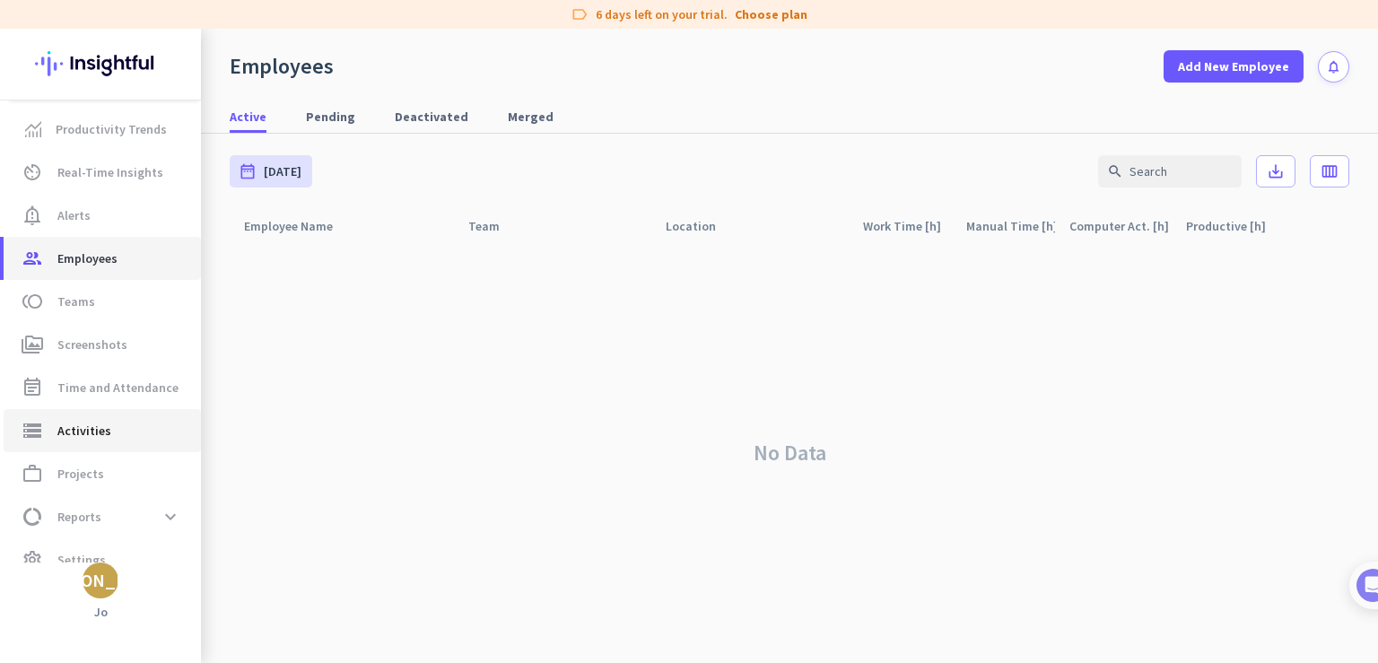
scroll to position [25, 0]
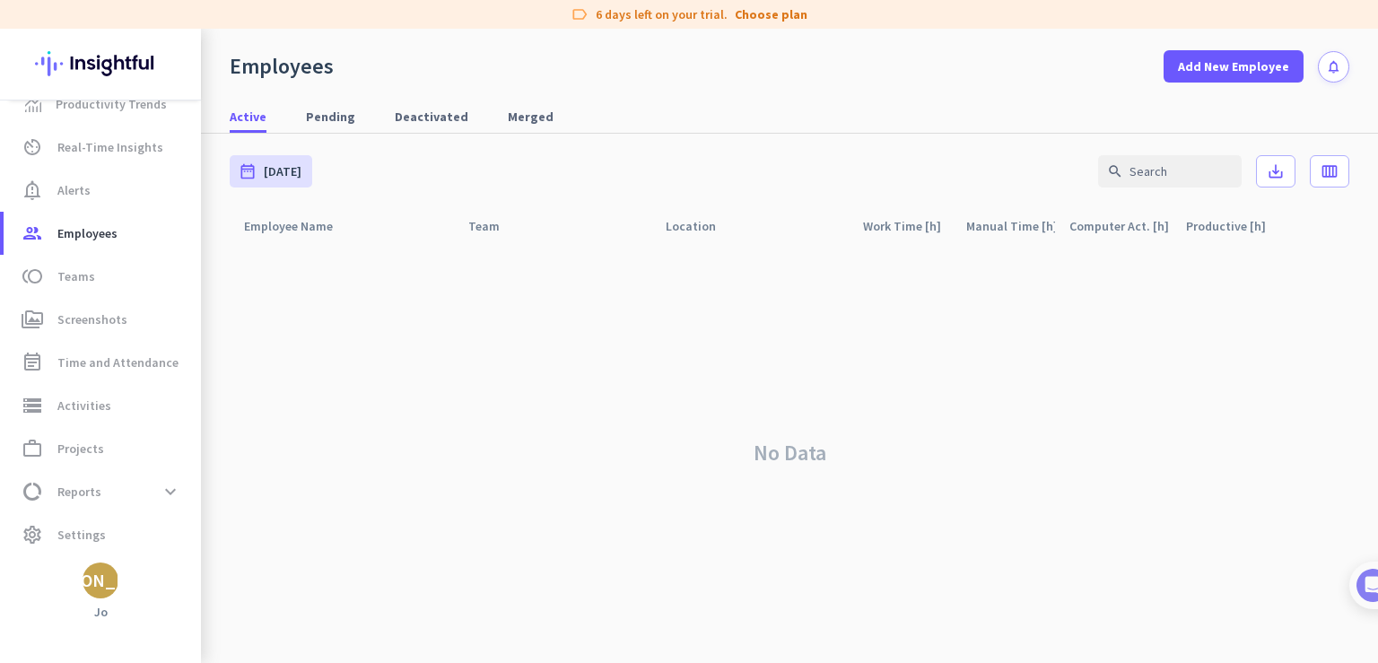
click at [101, 608] on h3 "Jo" at bounding box center [100, 612] width 201 height 16
click at [98, 575] on div "[PERSON_NAME]" at bounding box center [100, 581] width 135 height 18
click at [197, 451] on span "Personal Settings" at bounding box center [196, 449] width 109 height 16
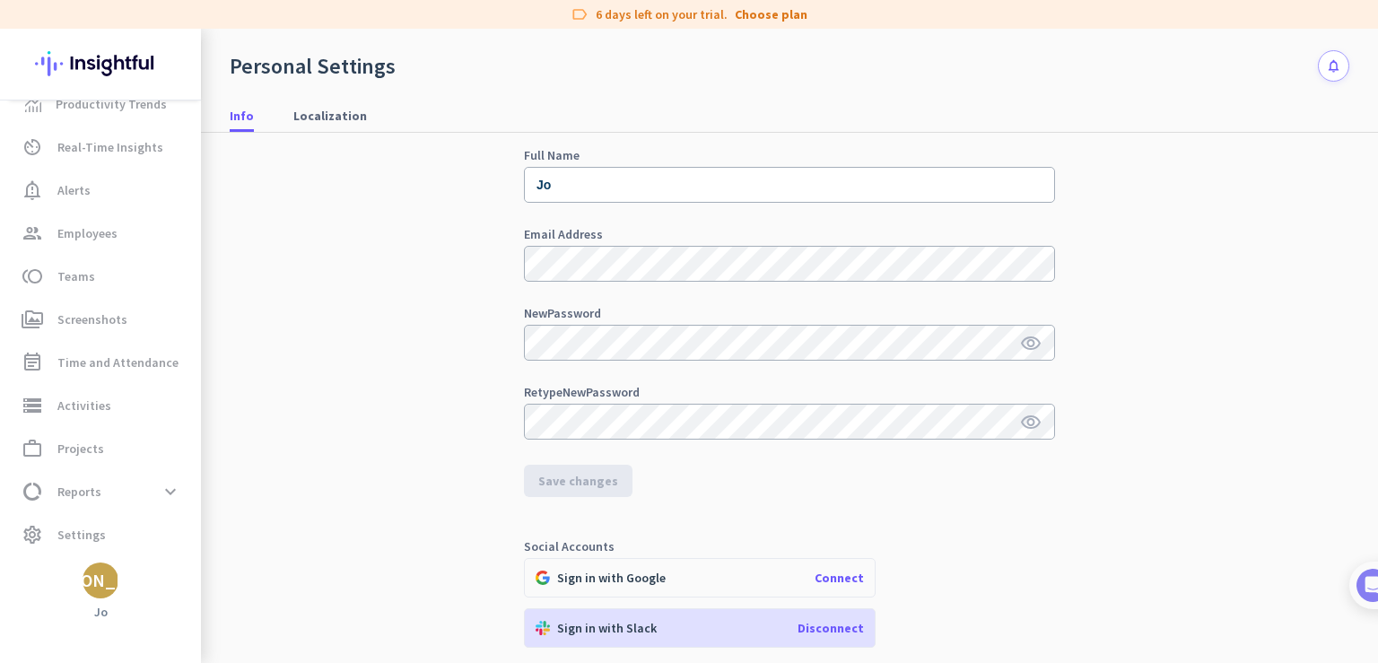
scroll to position [90, 0]
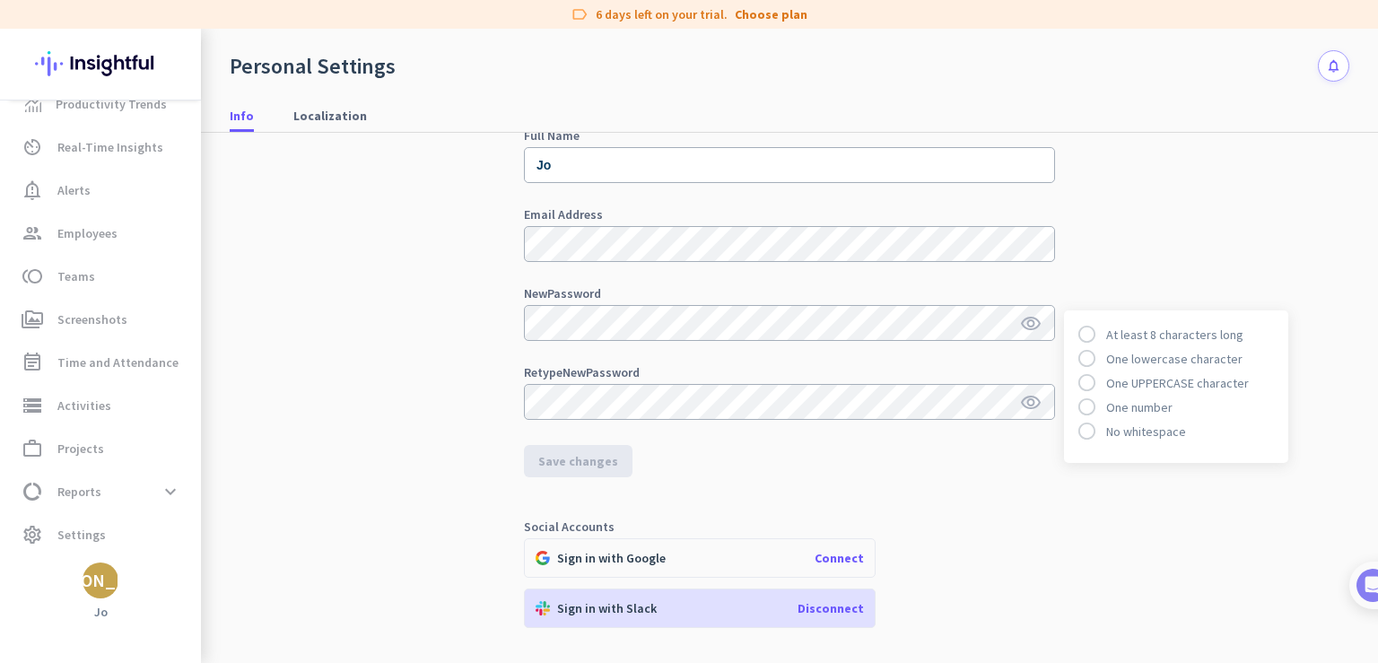
click at [1151, 211] on div "Personal Info Full Name Jo Email Address New Password visibility radio_button_u…" at bounding box center [790, 360] width 1120 height 634
click at [1022, 325] on icon "visibility" at bounding box center [1031, 324] width 22 height 22
drag, startPoint x: 784, startPoint y: 446, endPoint x: 768, endPoint y: 451, distance: 17.0
click at [784, 447] on form "Full Name Jo Email Address New Password visibility_off Retype New Password visi…" at bounding box center [789, 303] width 531 height 348
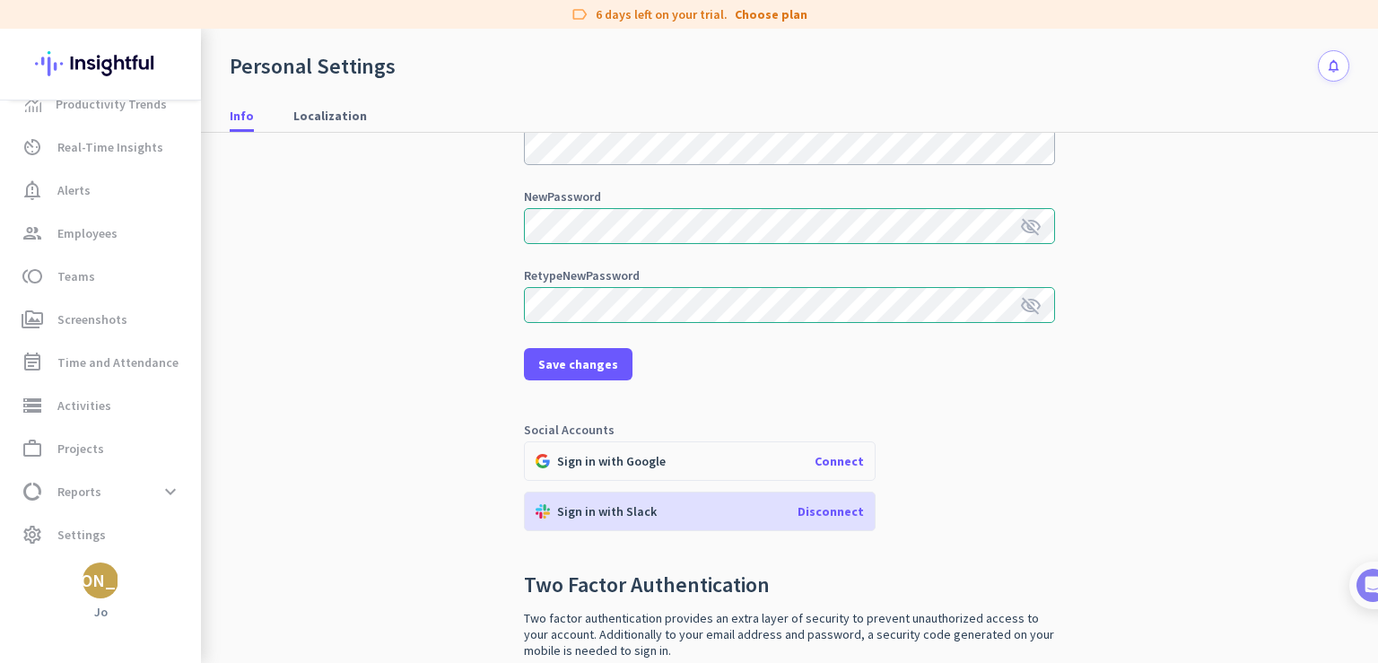
scroll to position [269, 0]
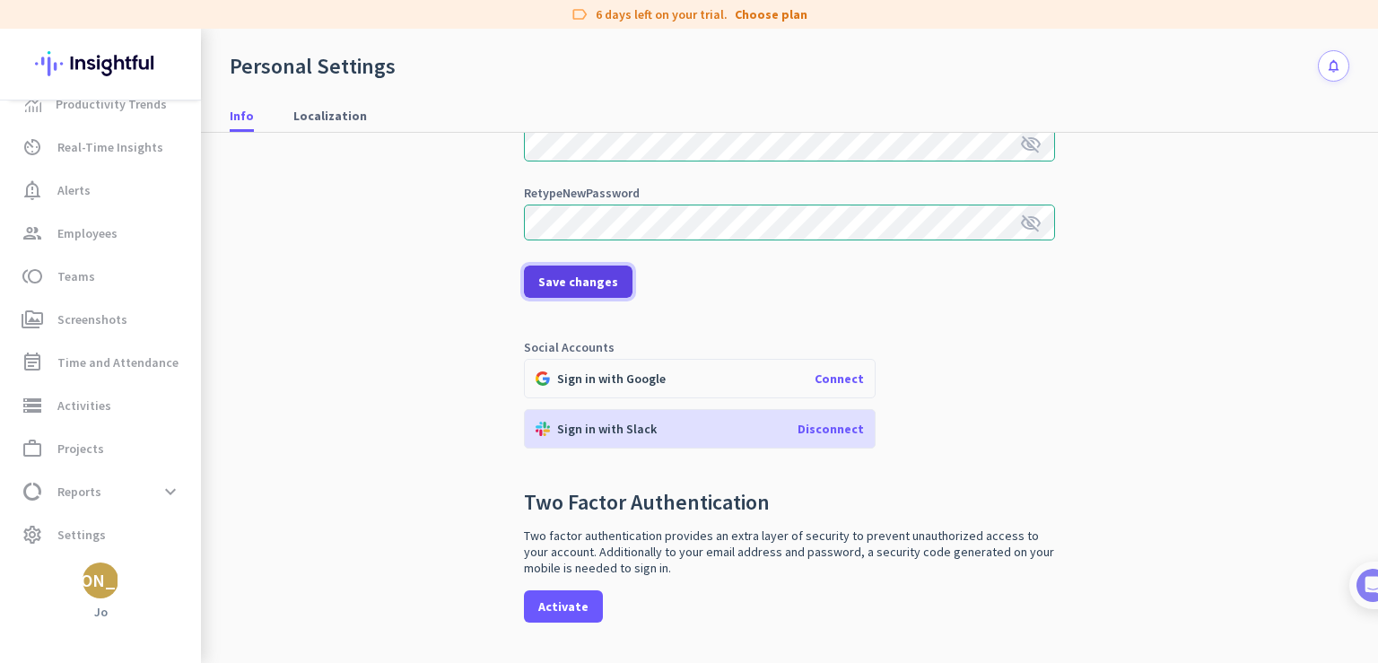
click at [570, 279] on span "Save changes" at bounding box center [578, 282] width 80 height 18
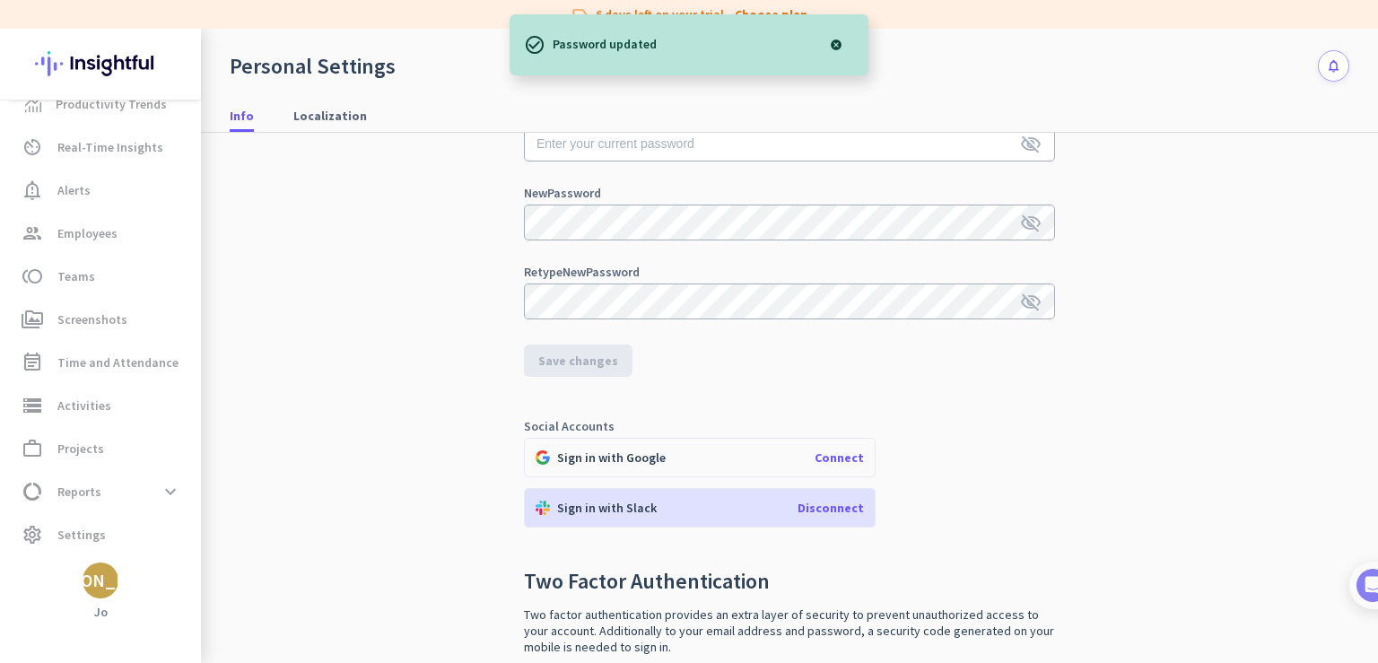
scroll to position [391, 0]
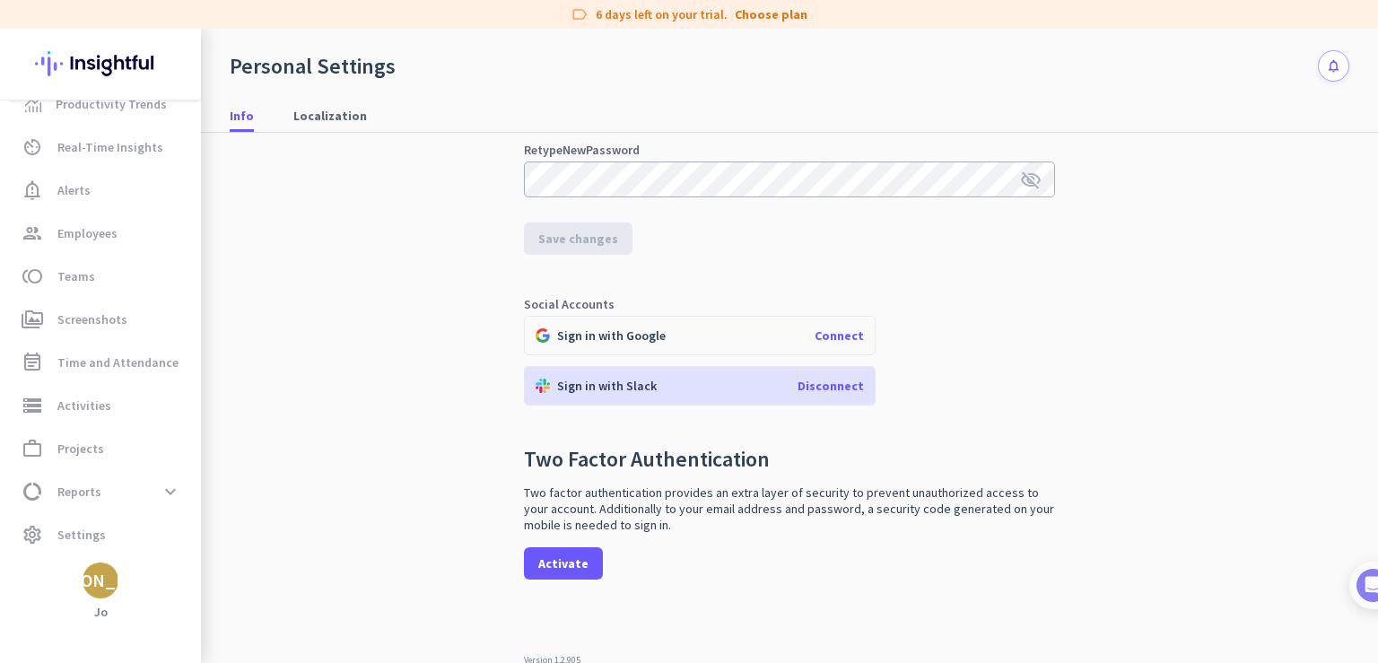
click at [838, 386] on span "Disconnect" at bounding box center [831, 386] width 66 height 16
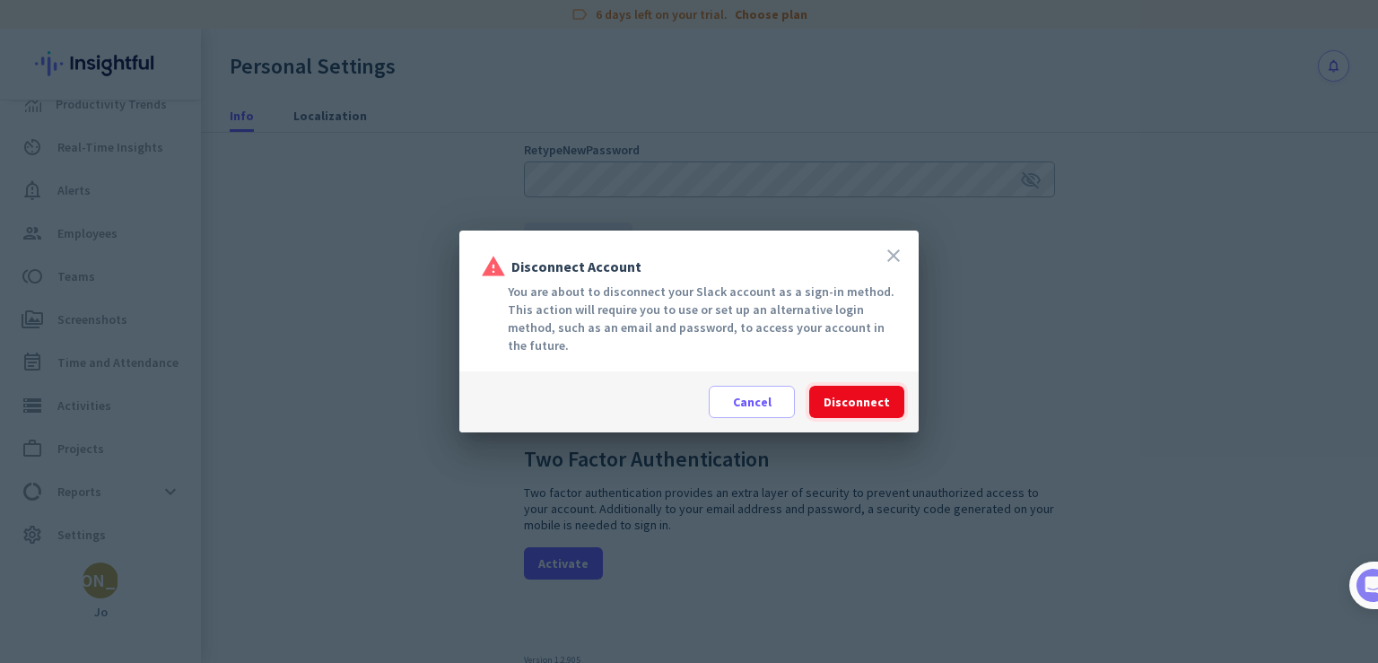
click at [865, 407] on span "Disconnect" at bounding box center [857, 402] width 66 height 18
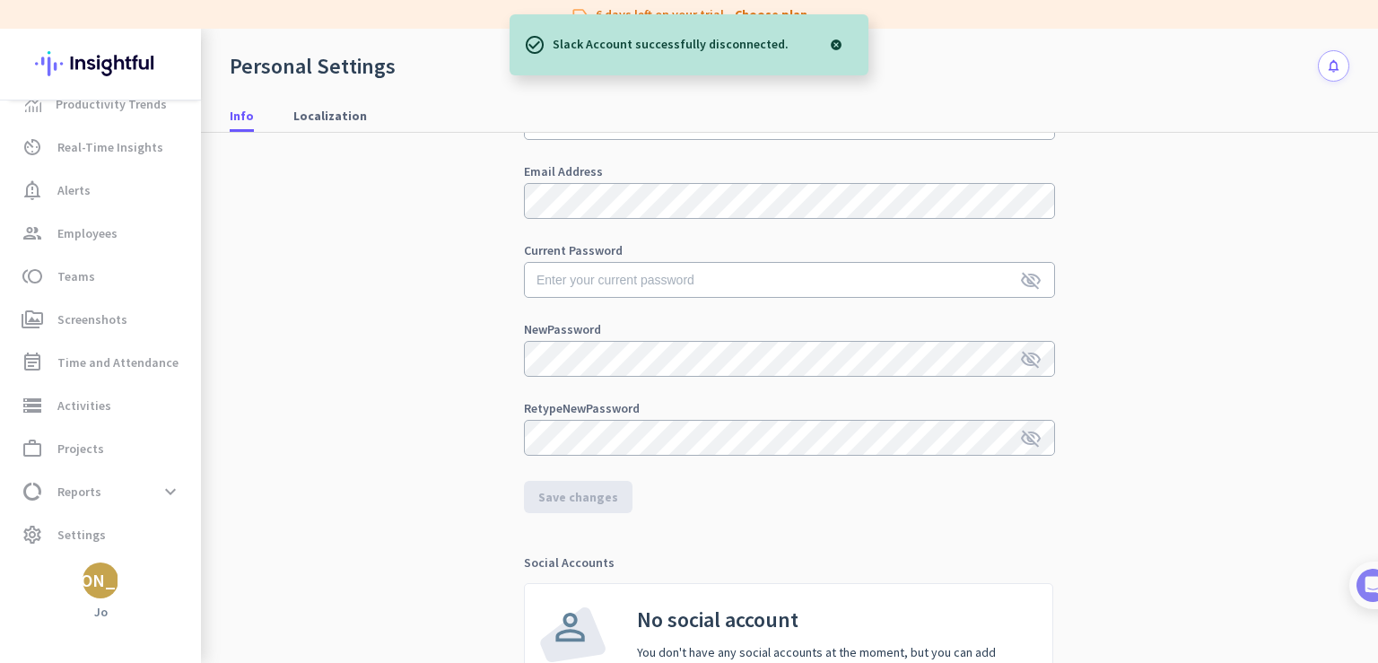
scroll to position [0, 0]
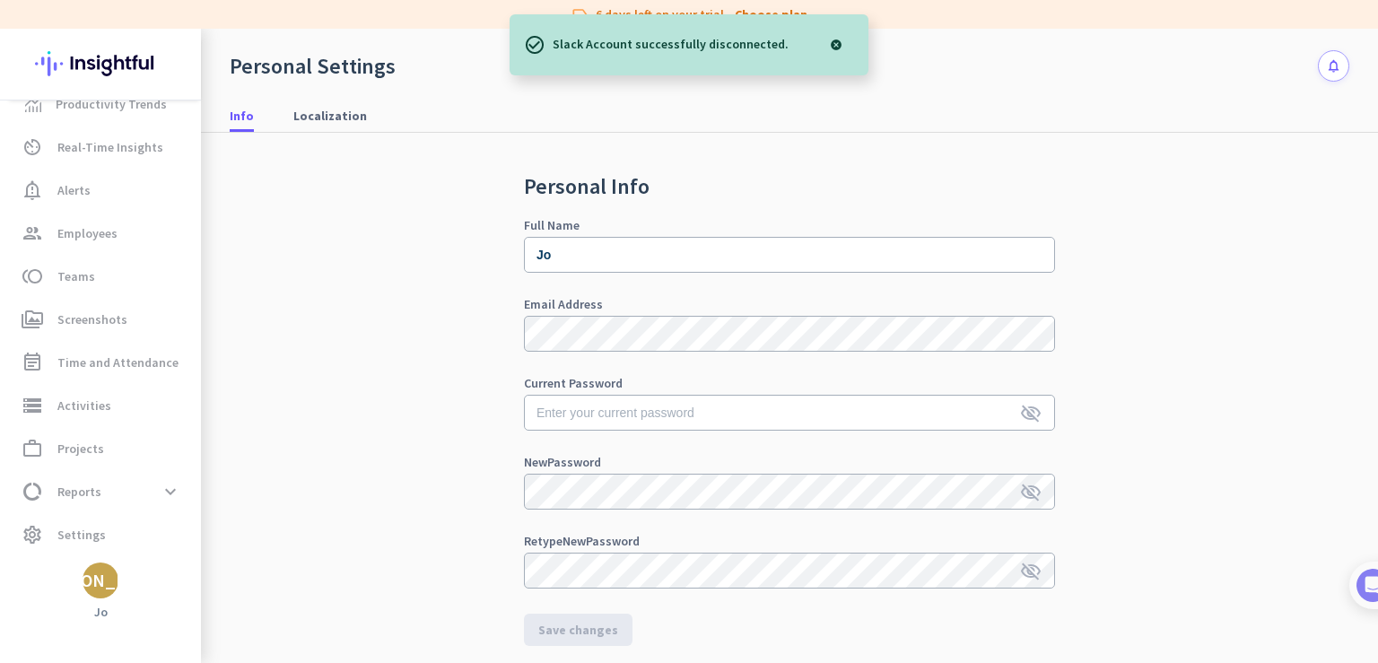
click at [844, 46] on div at bounding box center [836, 45] width 36 height 36
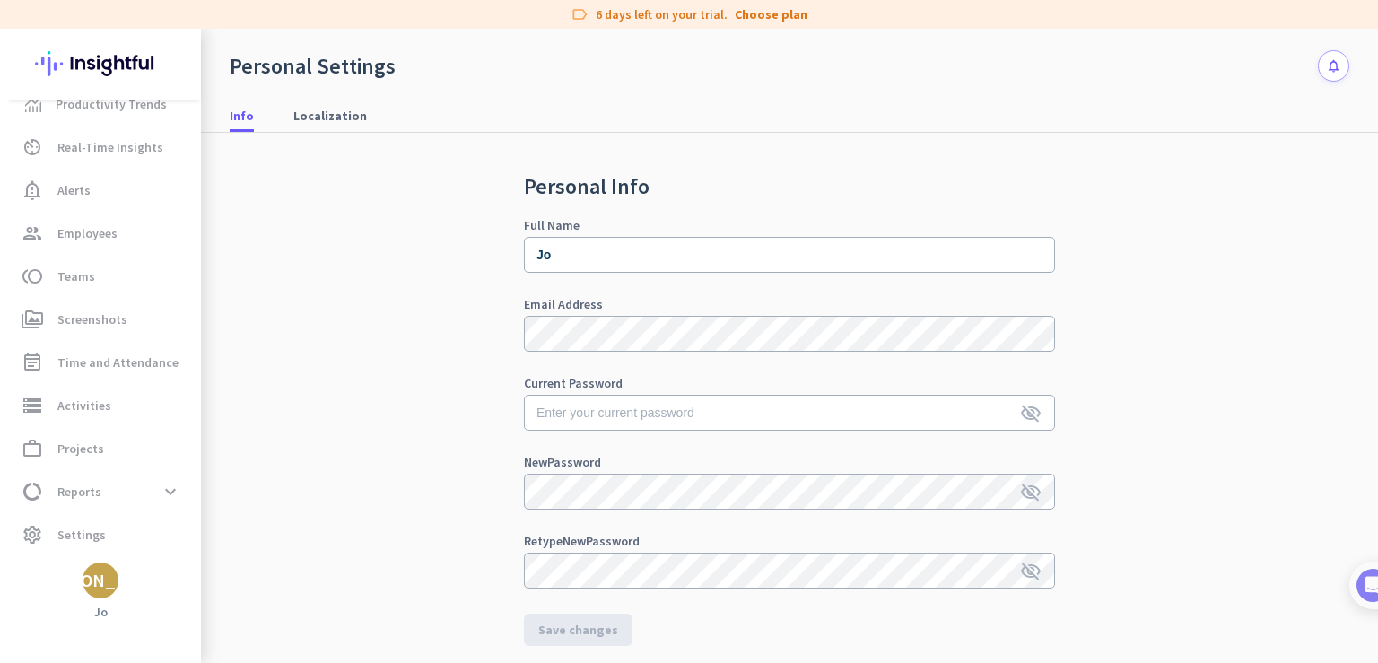
click at [98, 589] on div "[PERSON_NAME]" at bounding box center [100, 581] width 135 height 18
click at [169, 545] on span "Sign out" at bounding box center [196, 546] width 109 height 16
